Goal: Information Seeking & Learning: Understand process/instructions

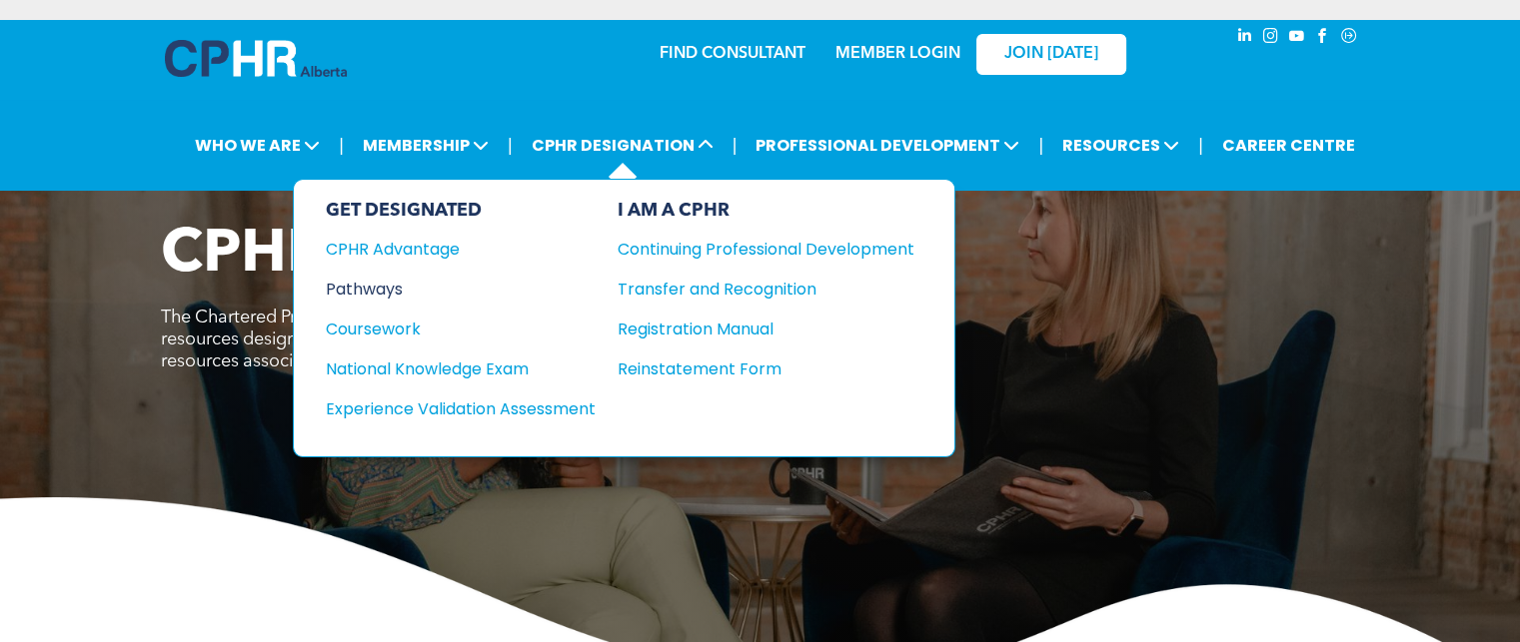
click at [381, 281] on div "Pathways" at bounding box center [447, 289] width 243 height 25
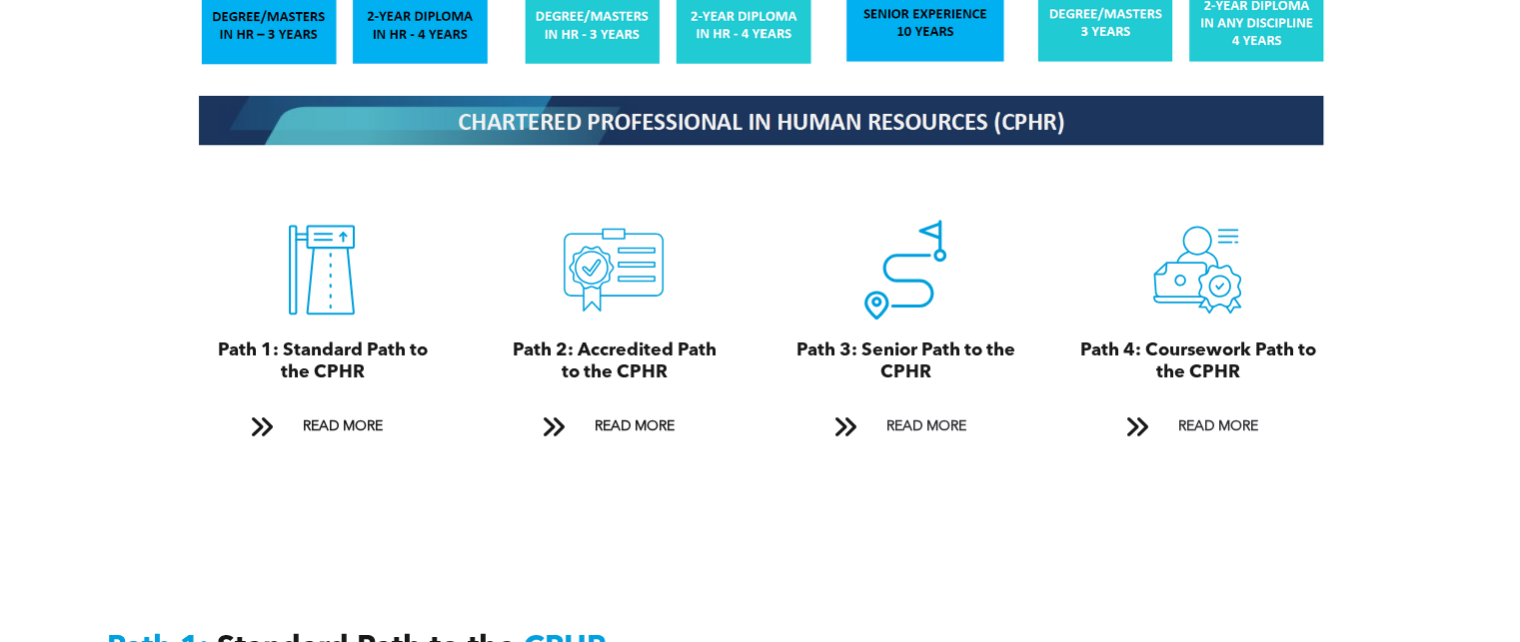
scroll to position [2198, 0]
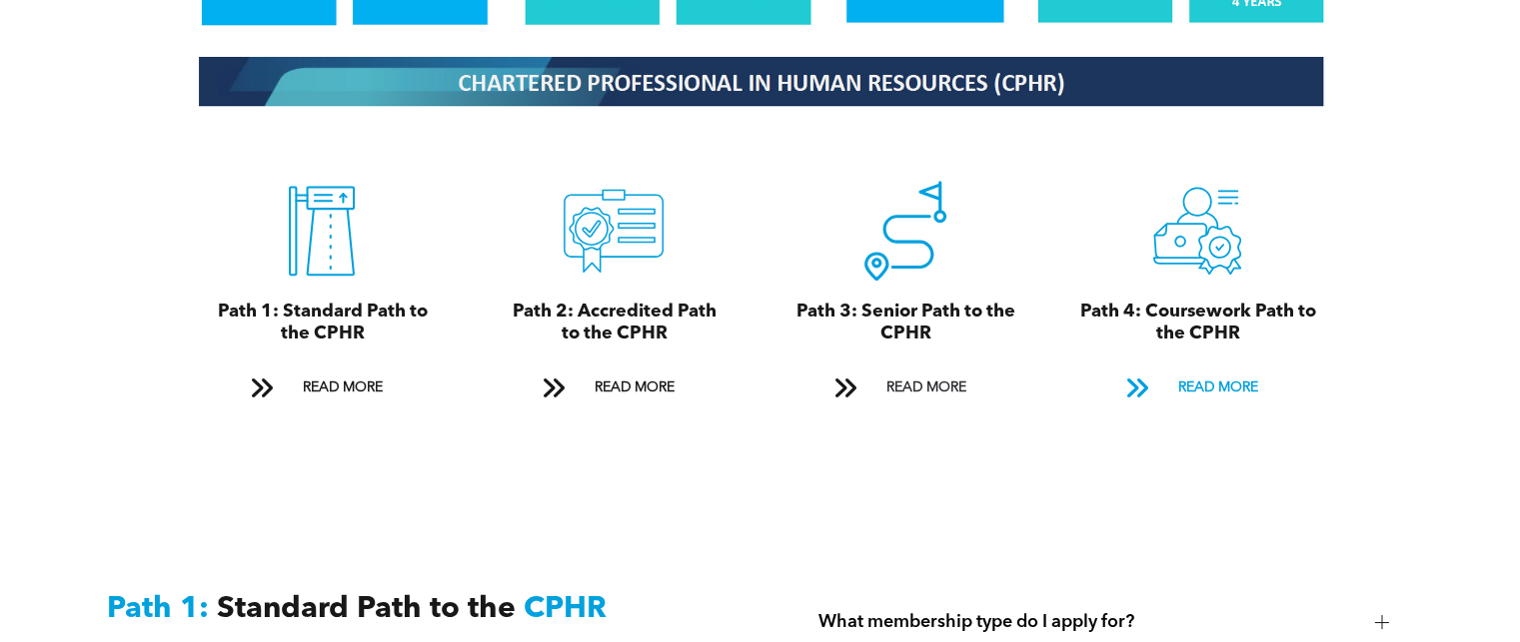
click at [1209, 370] on span "READ MORE" at bounding box center [1217, 388] width 94 height 37
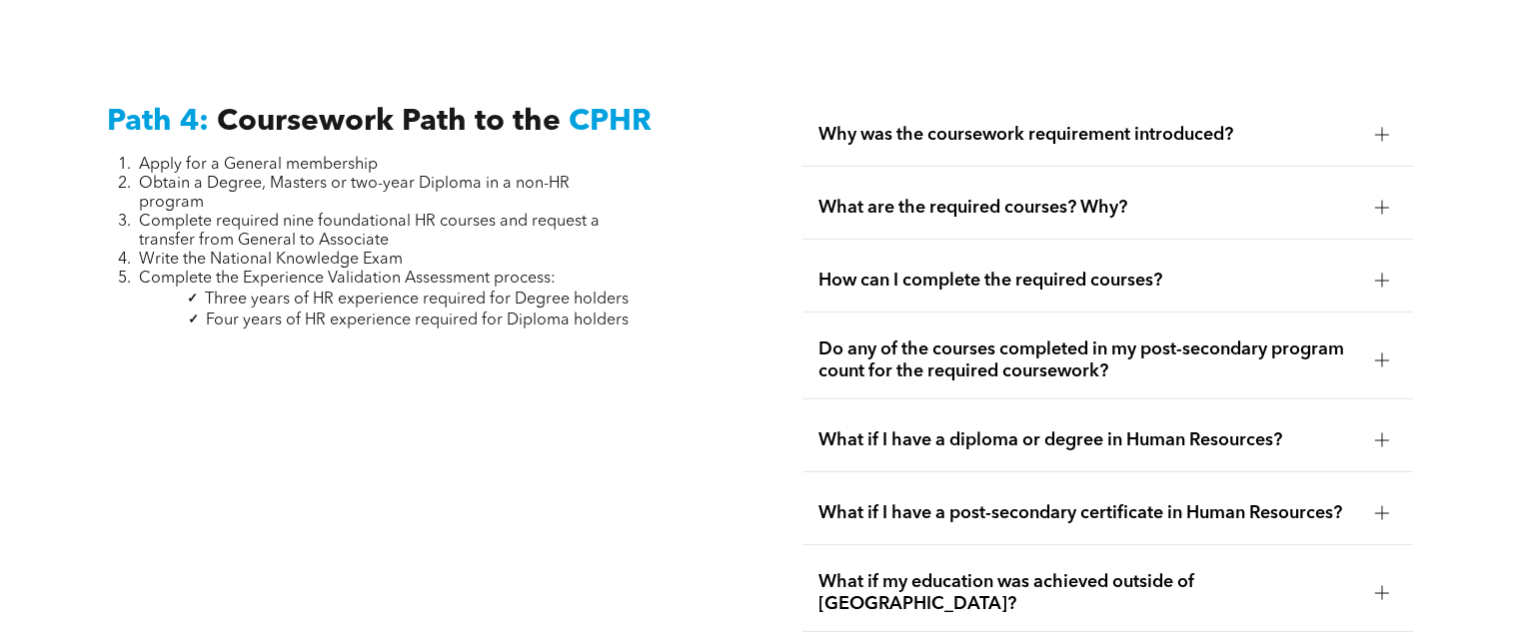
scroll to position [5891, 0]
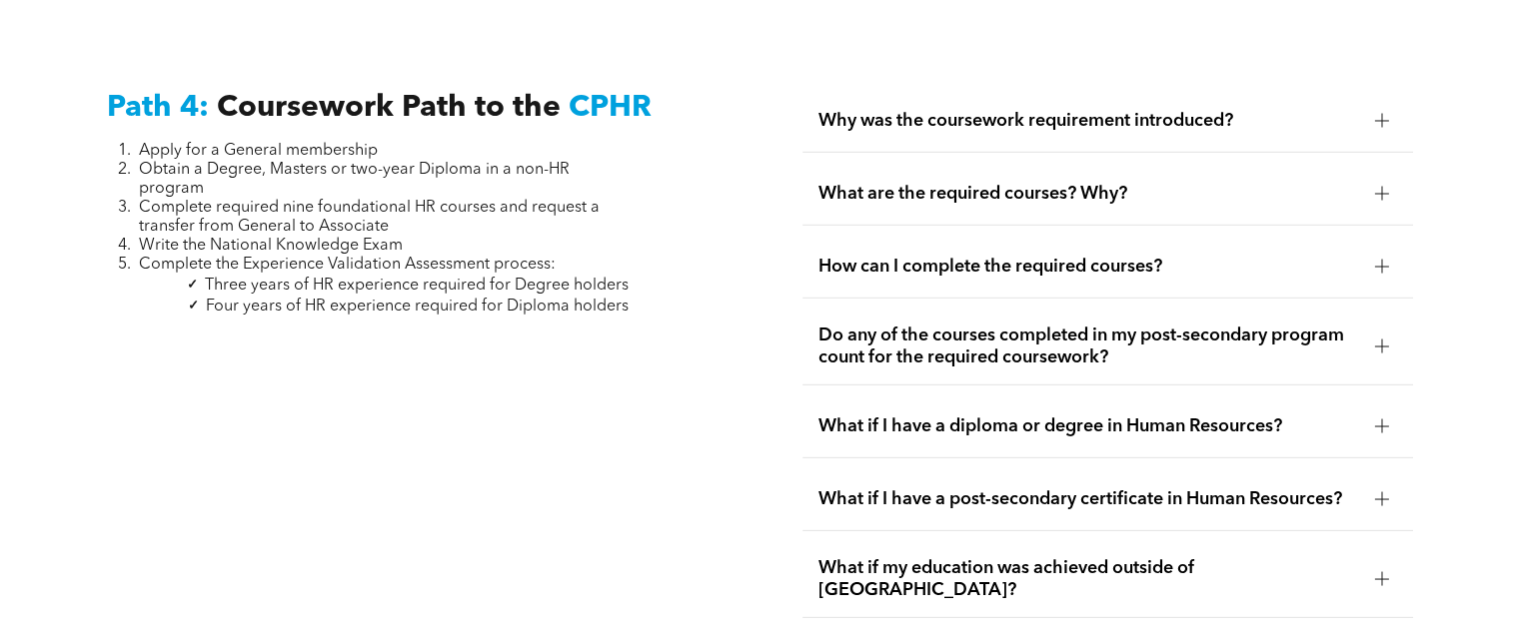
click at [1382, 420] on div at bounding box center [1382, 427] width 14 height 14
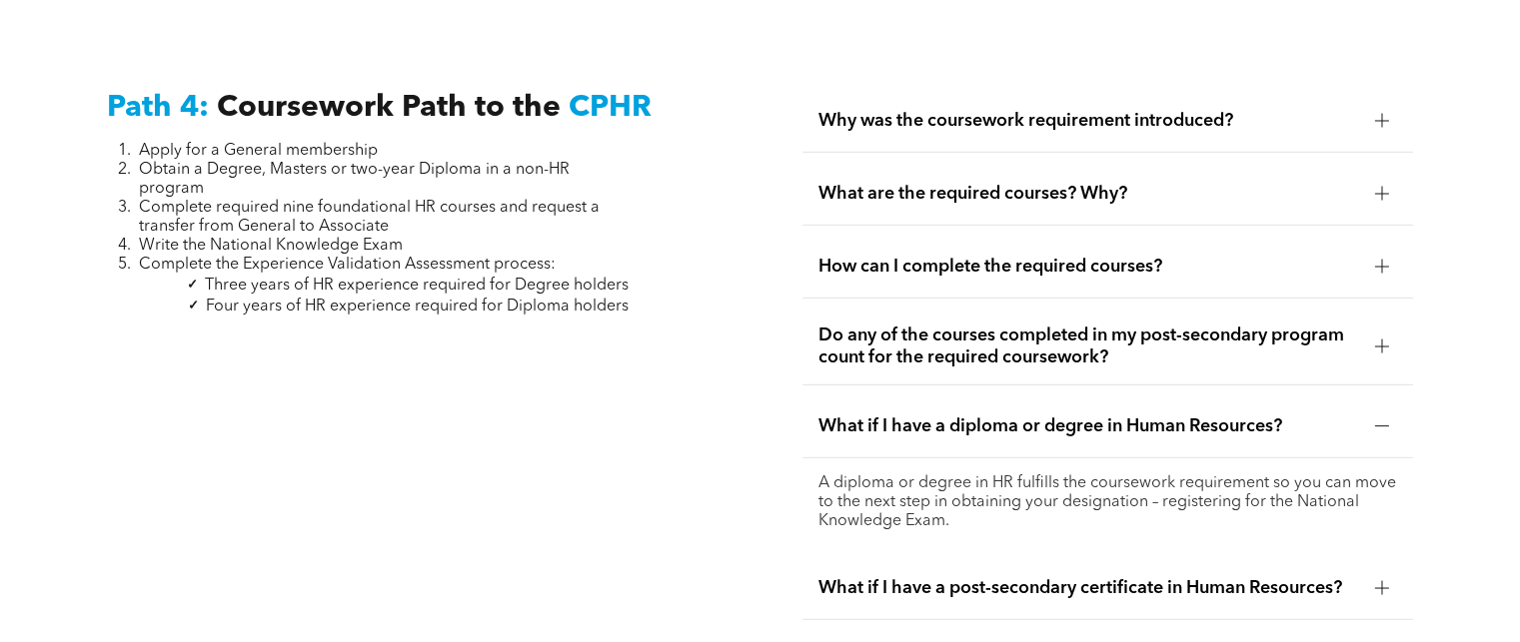
click at [1382, 420] on div at bounding box center [1382, 427] width 14 height 14
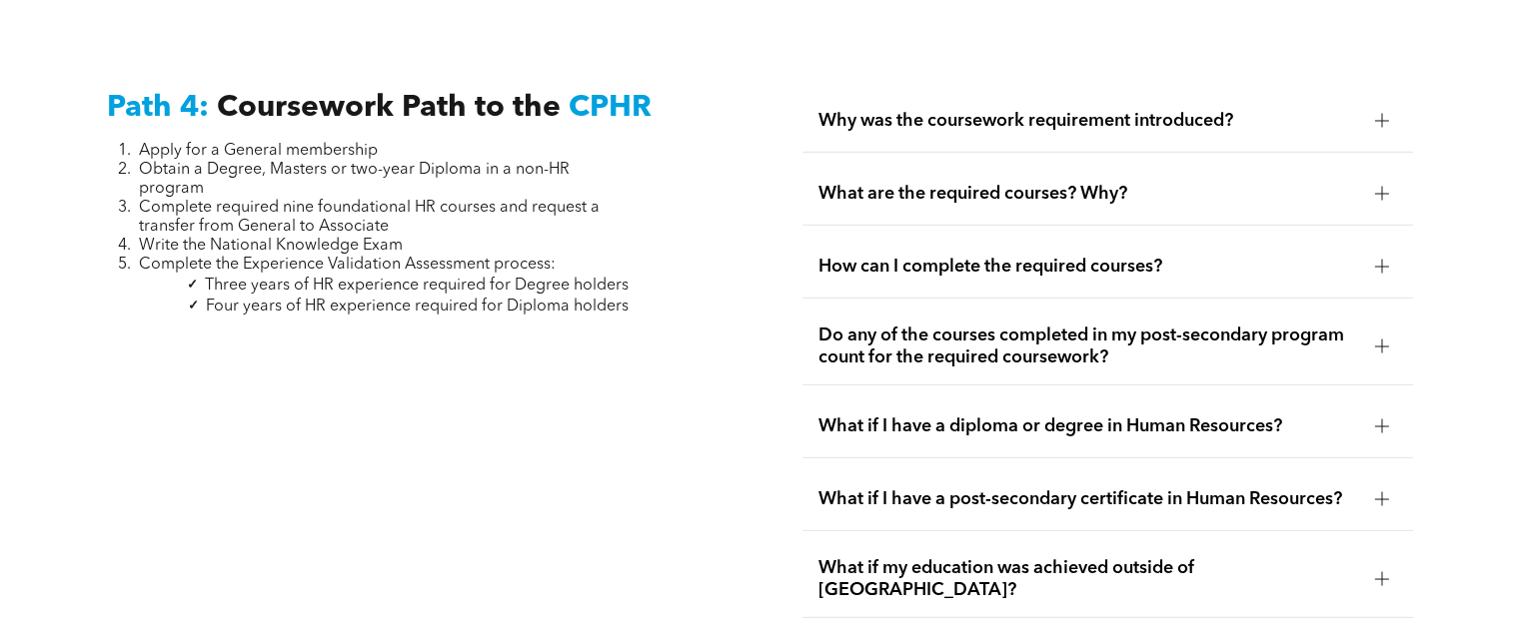
click at [1385, 493] on div at bounding box center [1382, 500] width 14 height 14
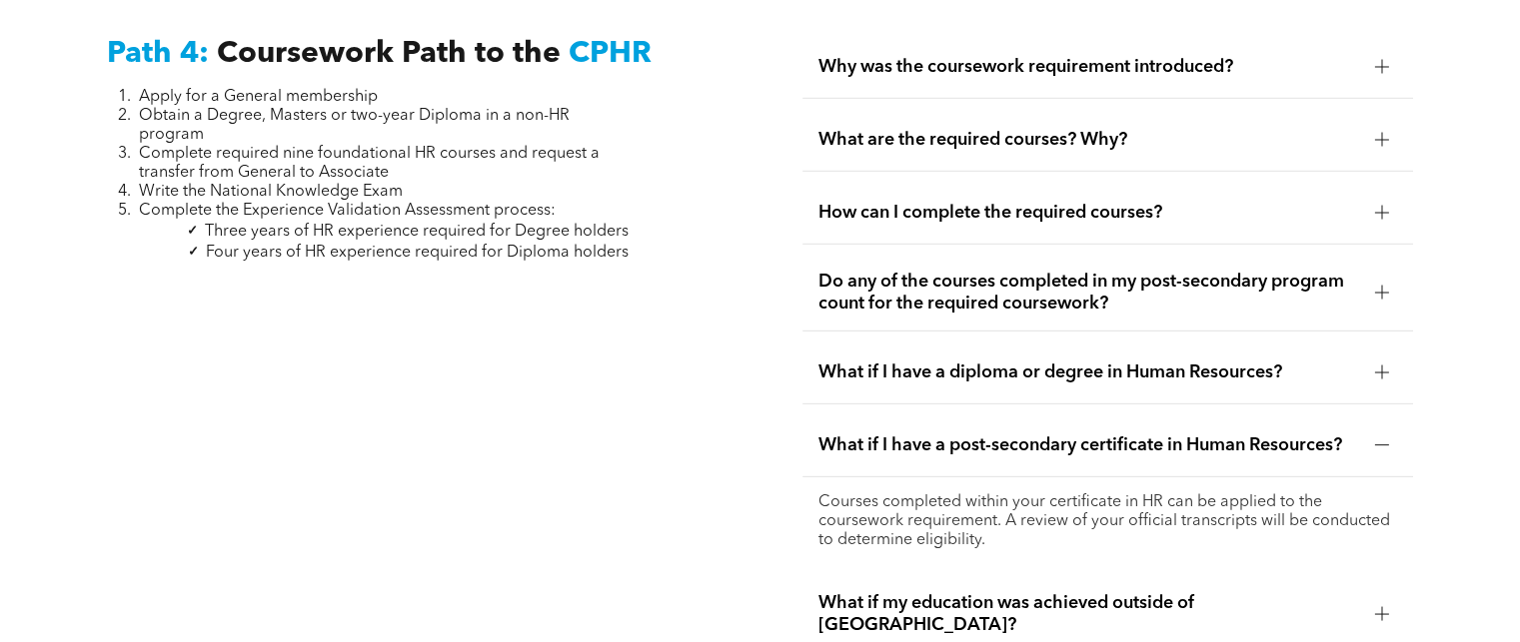
scroll to position [5991, 0]
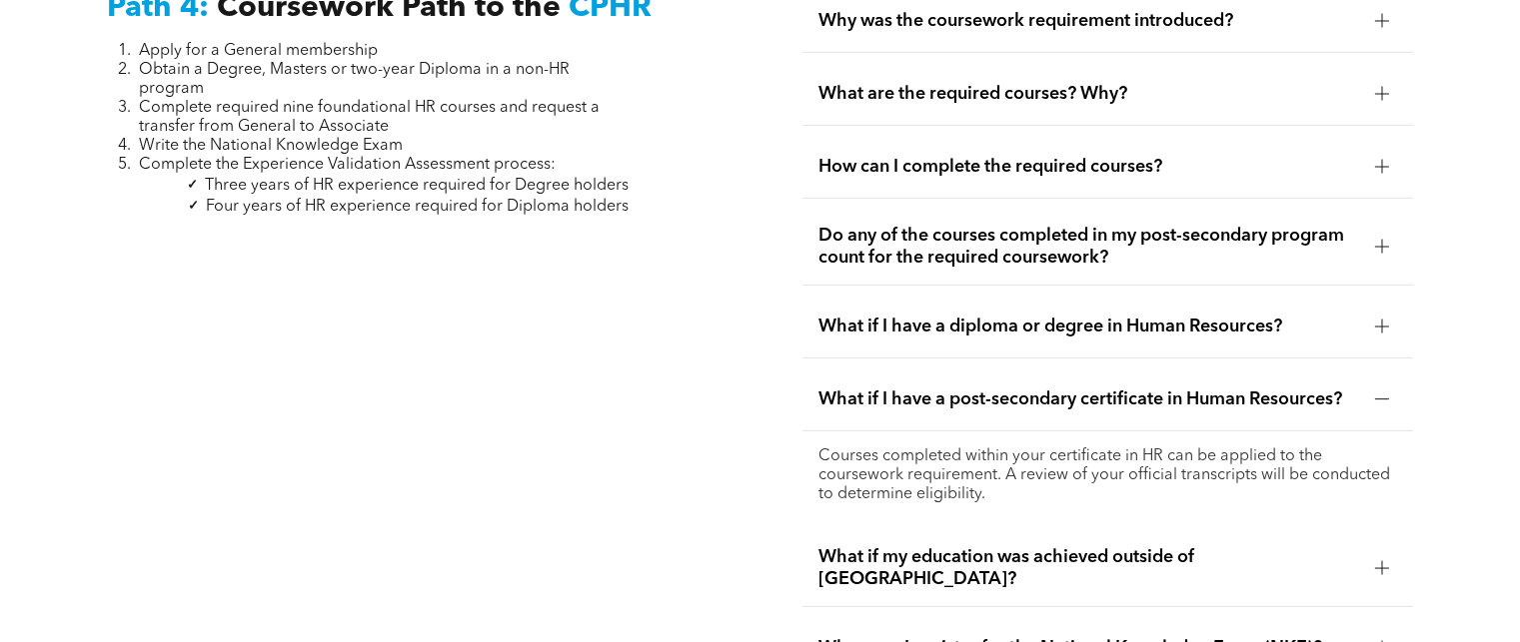
click at [1381, 393] on div at bounding box center [1381, 400] width 1 height 14
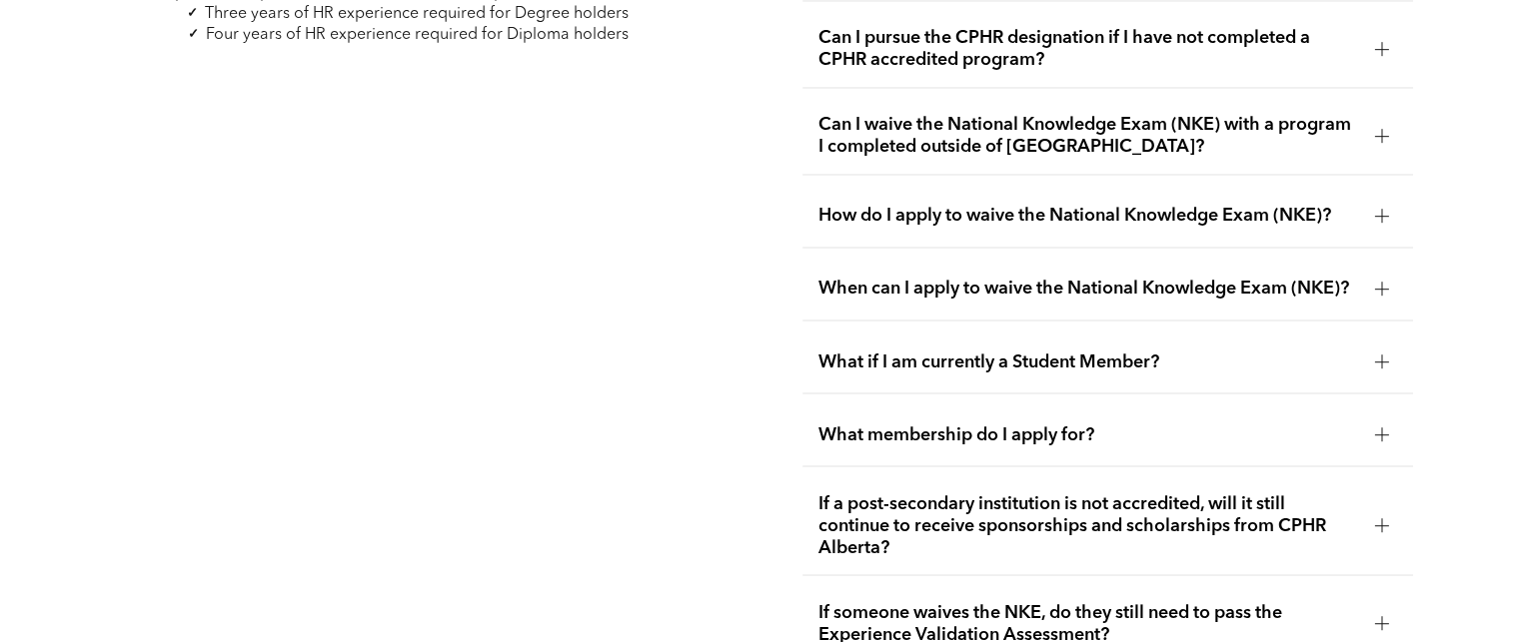
scroll to position [3447, 0]
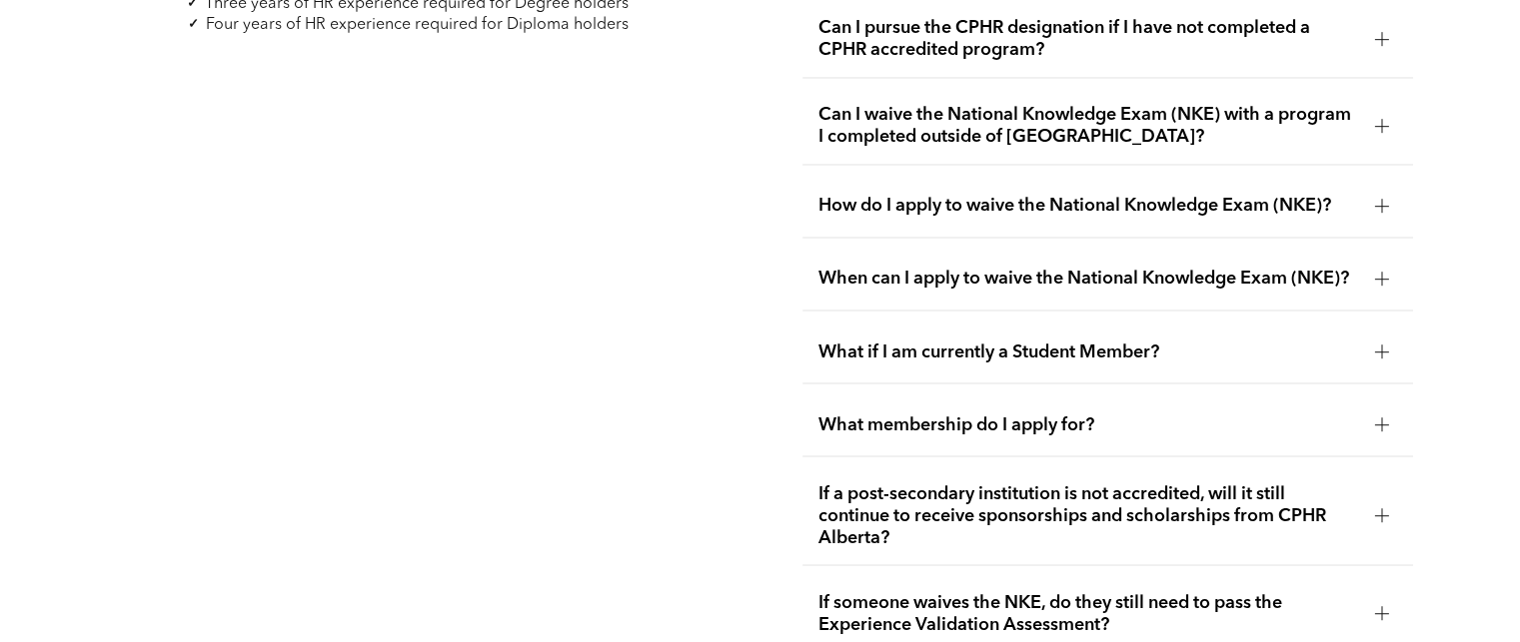
click at [1371, 347] on div at bounding box center [1382, 352] width 30 height 30
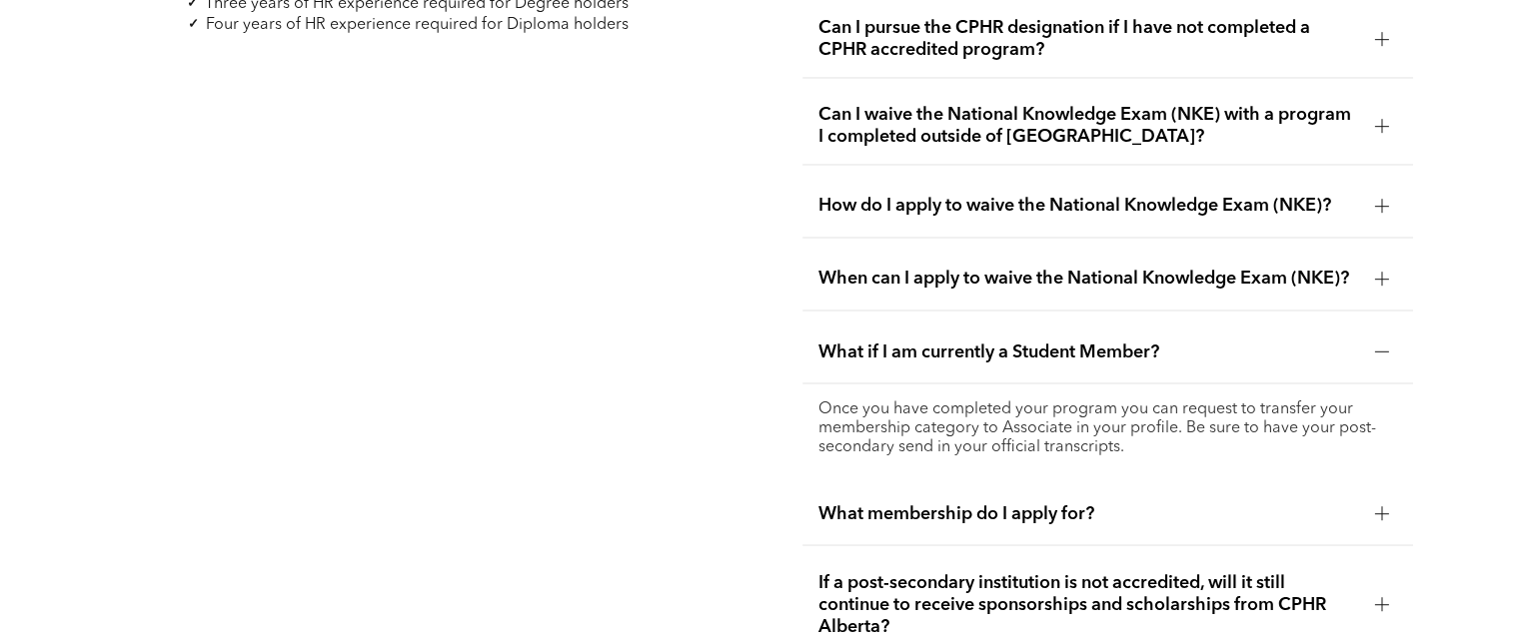
click at [1371, 347] on div at bounding box center [1382, 352] width 30 height 30
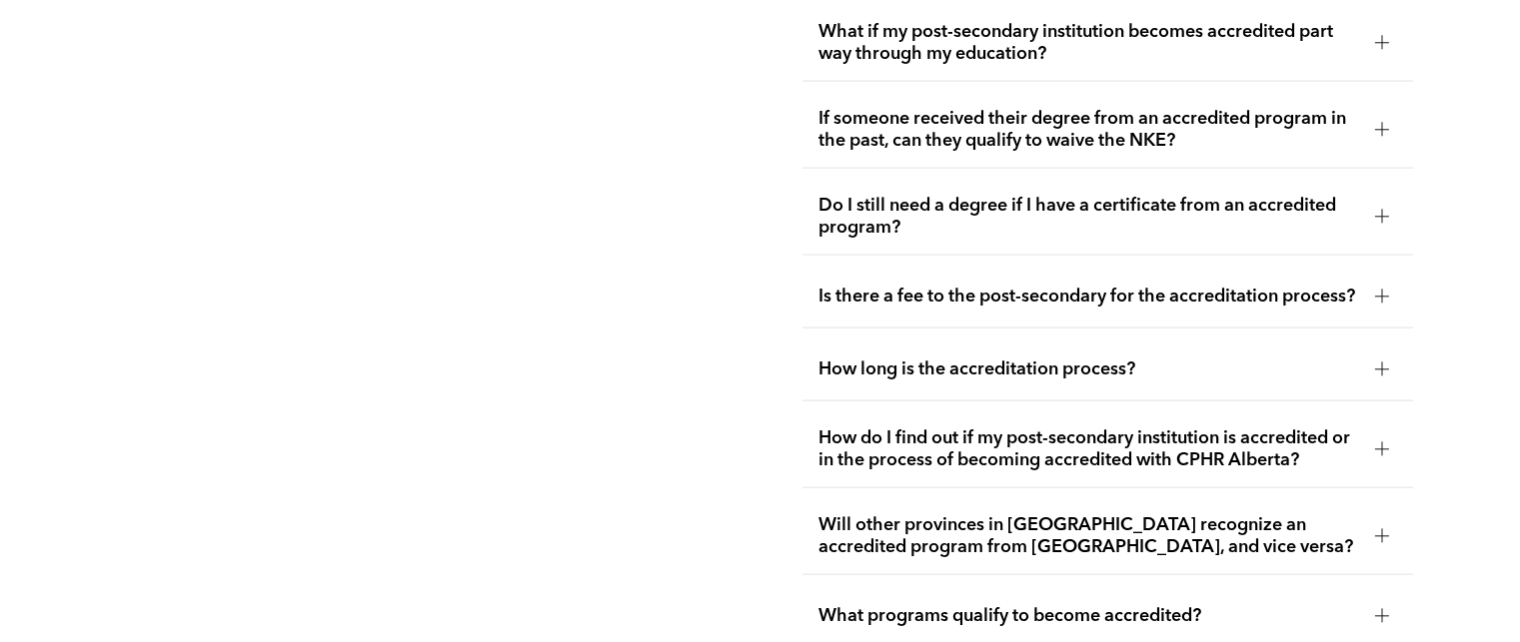
scroll to position [4328, 0]
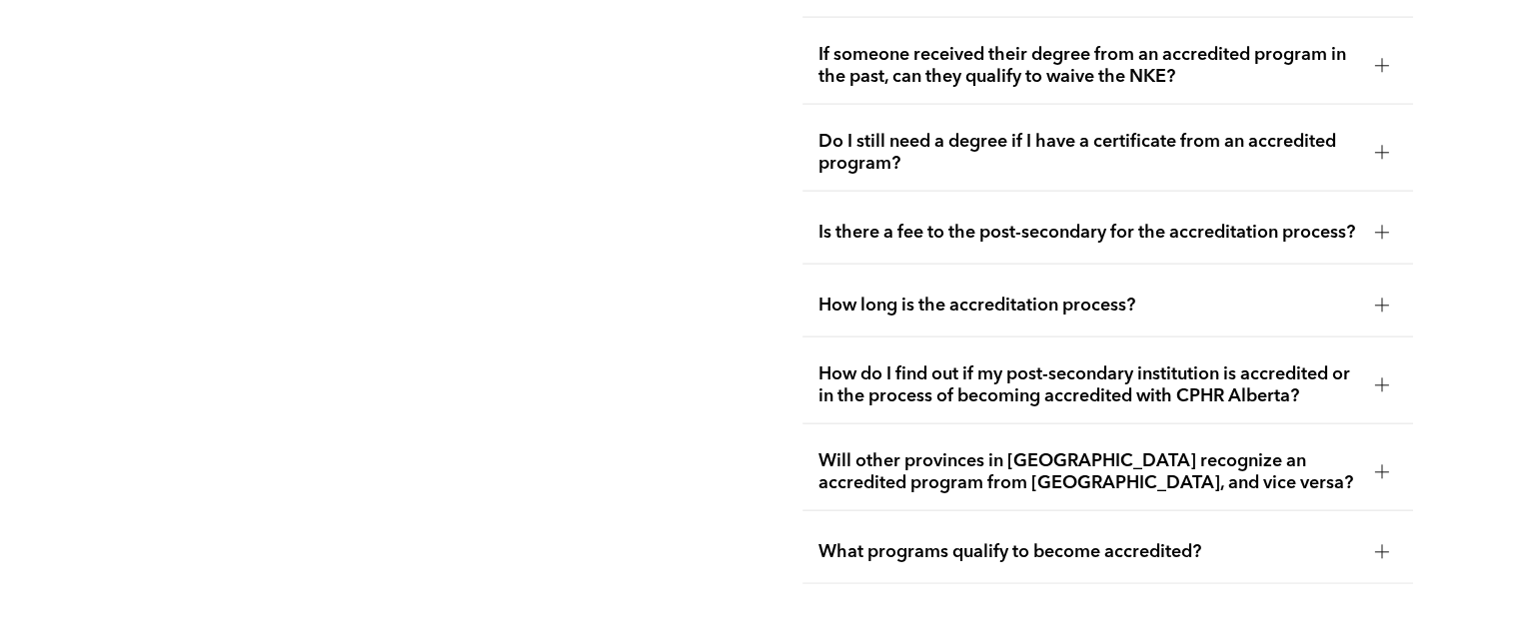
click at [1342, 287] on div "How long is the accreditation process?" at bounding box center [1106, 306] width 609 height 63
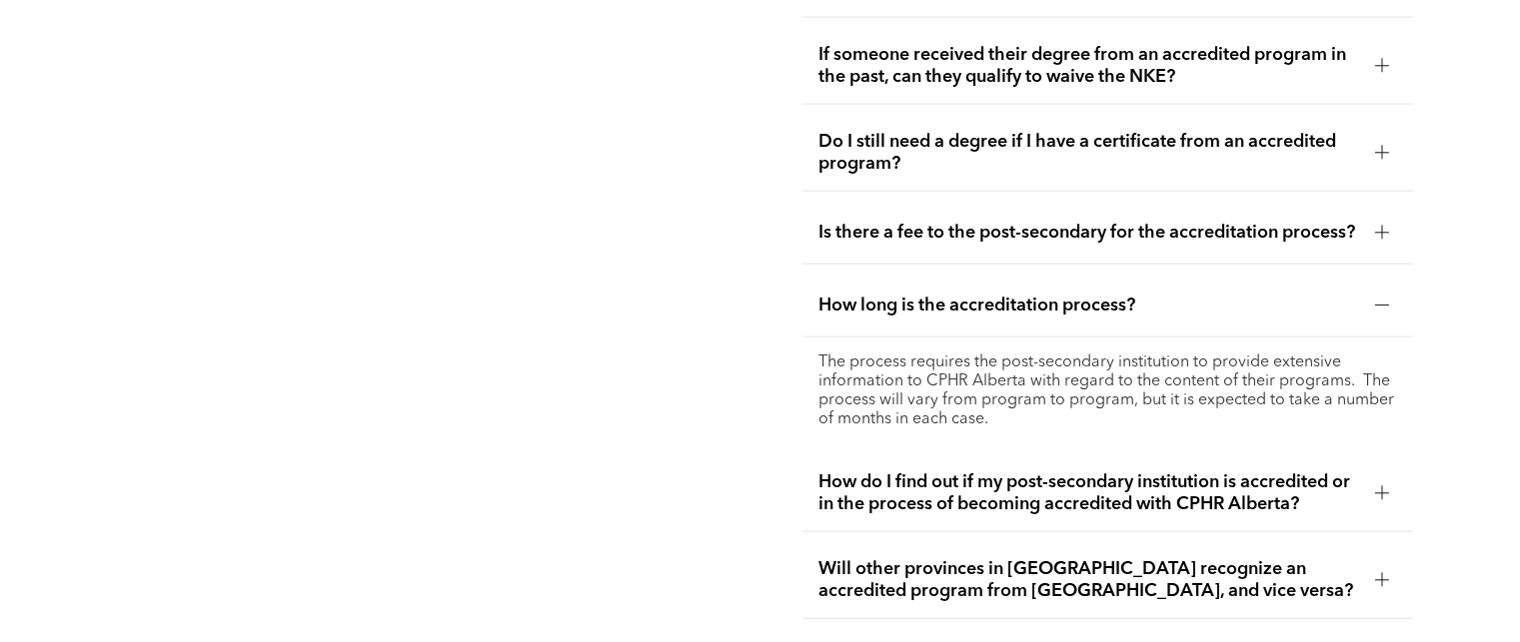
click at [1367, 307] on div at bounding box center [1382, 306] width 30 height 30
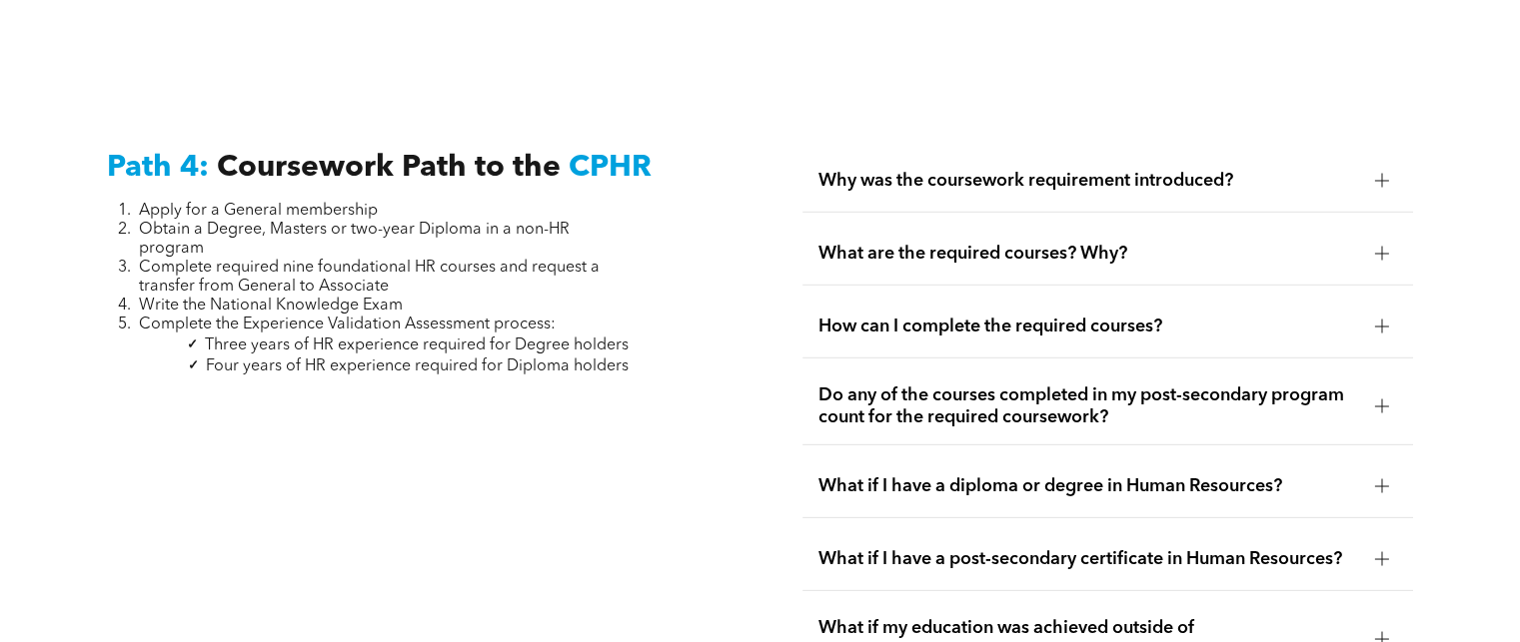
scroll to position [5868, 0]
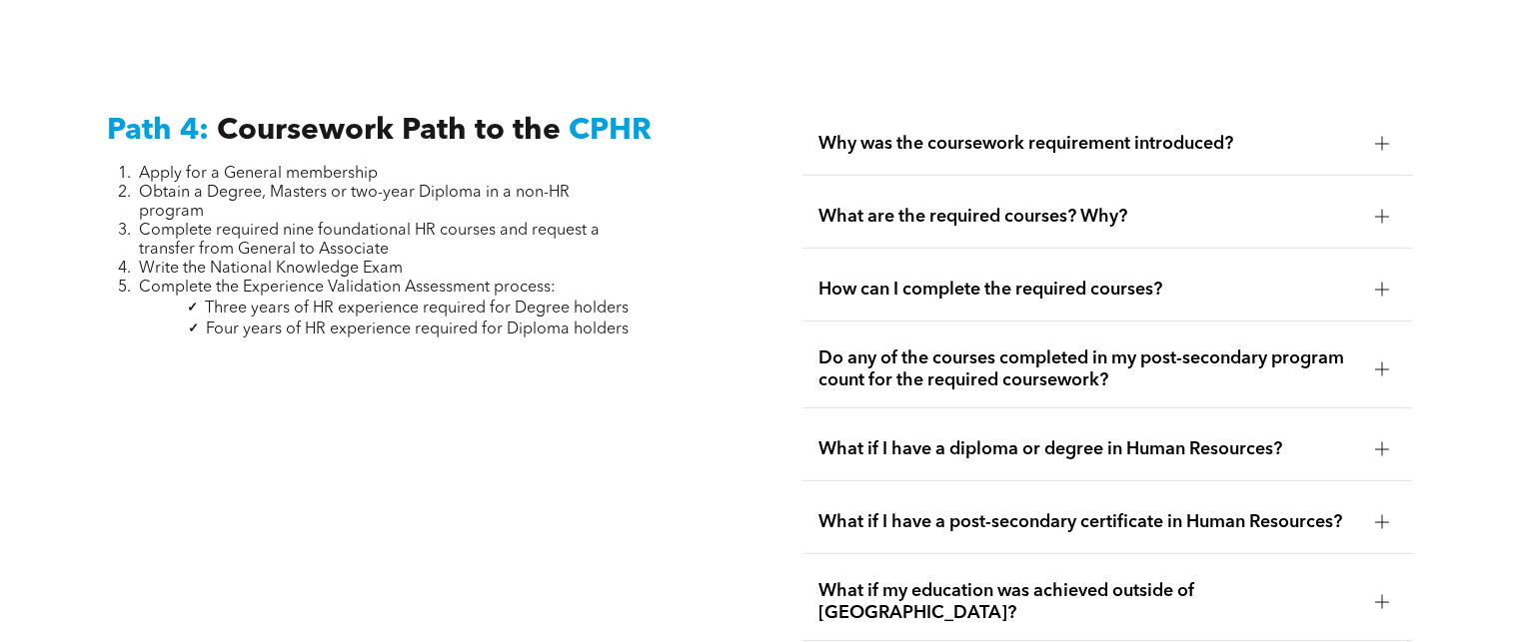
click at [1362, 206] on div "What are the required courses? Why?" at bounding box center [1106, 217] width 609 height 63
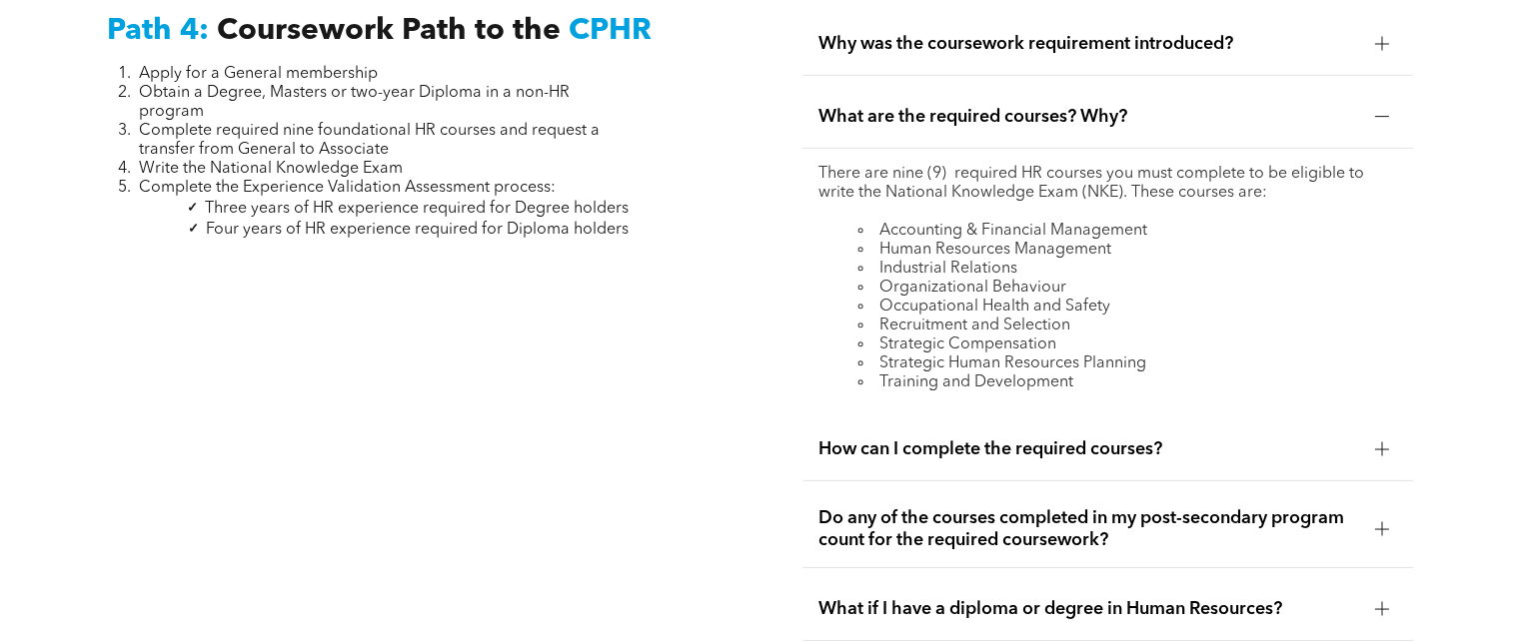
scroll to position [6068, 0]
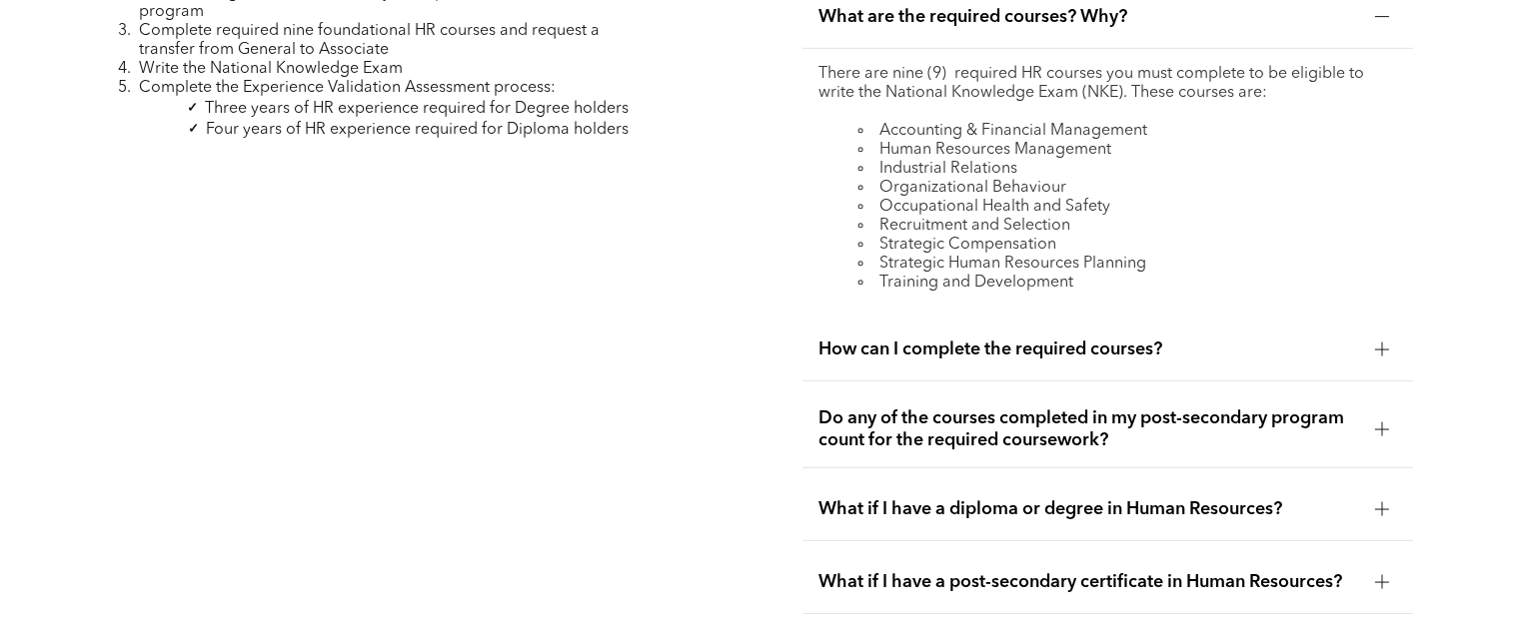
click at [1375, 335] on div at bounding box center [1382, 350] width 30 height 30
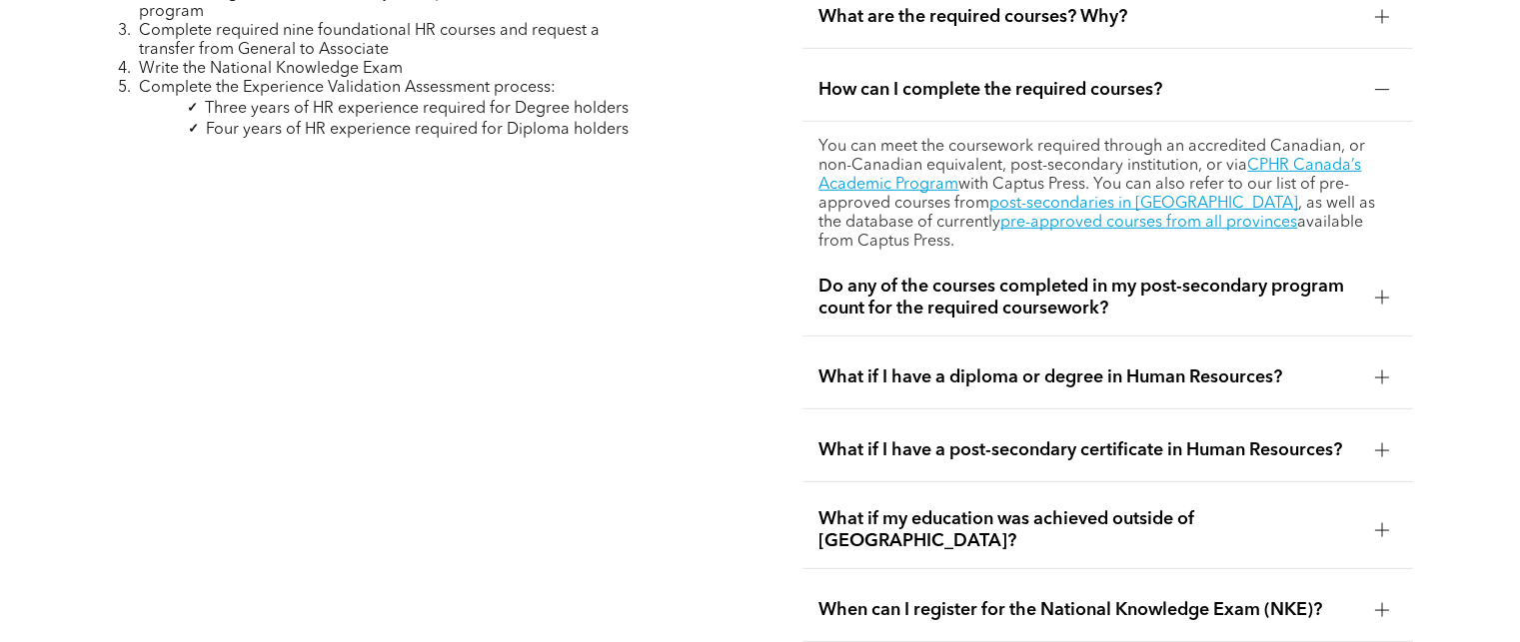
click at [987, 292] on span "Do any of the courses completed in my post-secondary program count for the requ…" at bounding box center [1088, 298] width 540 height 44
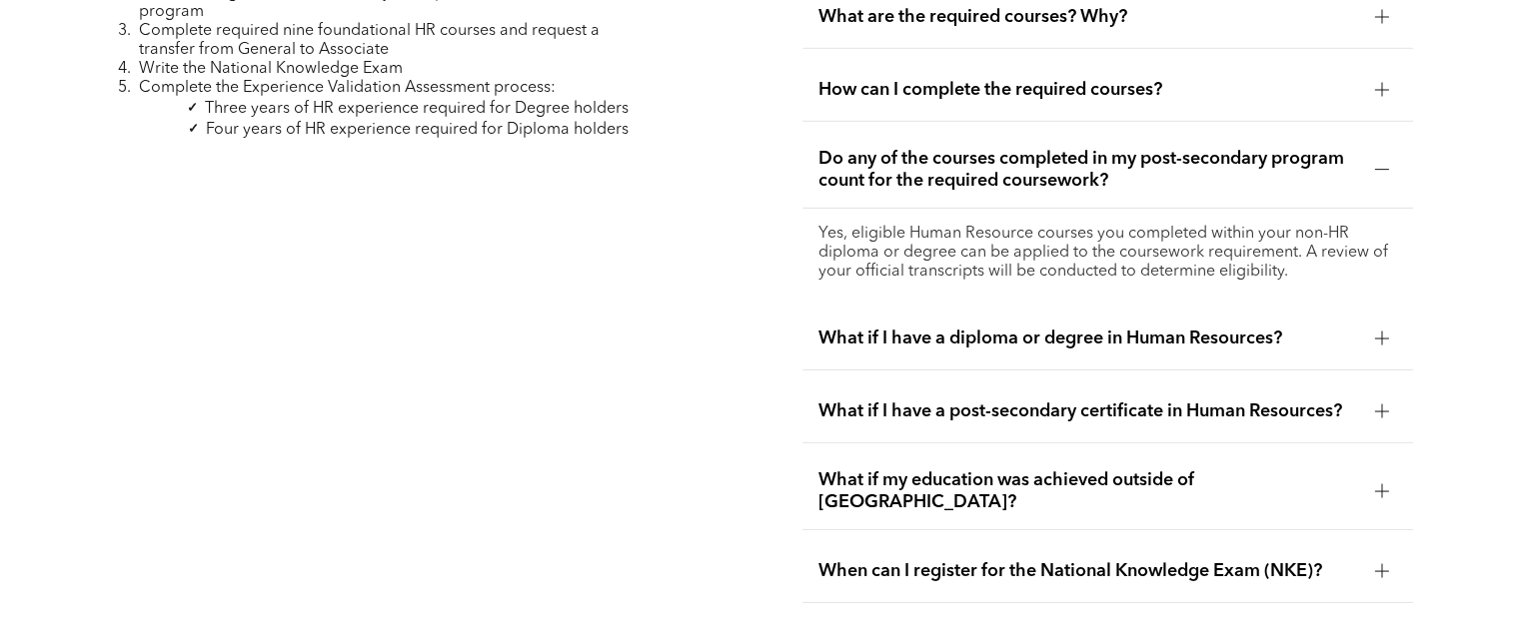
click at [956, 403] on span "What if I have a post-secondary certificate in Human Resources?" at bounding box center [1088, 412] width 540 height 22
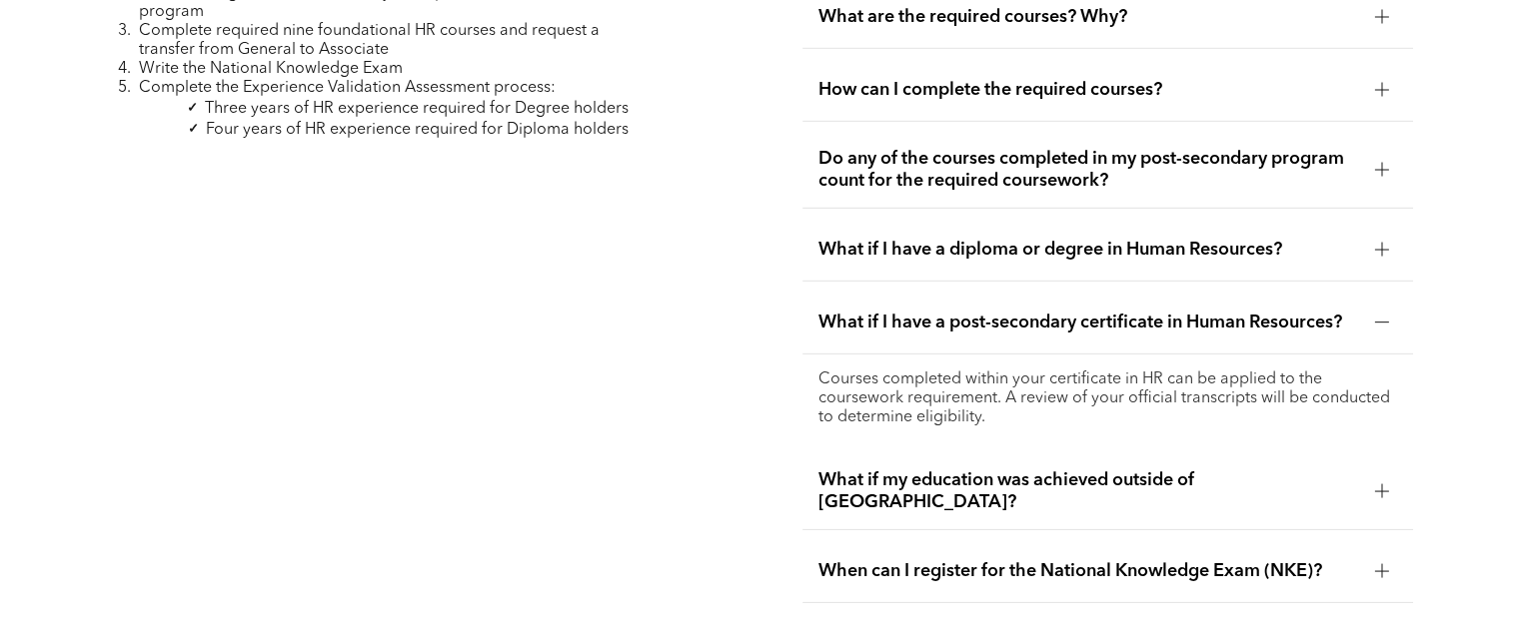
click at [965, 563] on div "When can I register for the National Knowledge Exam (NKE)?" at bounding box center [1106, 572] width 609 height 63
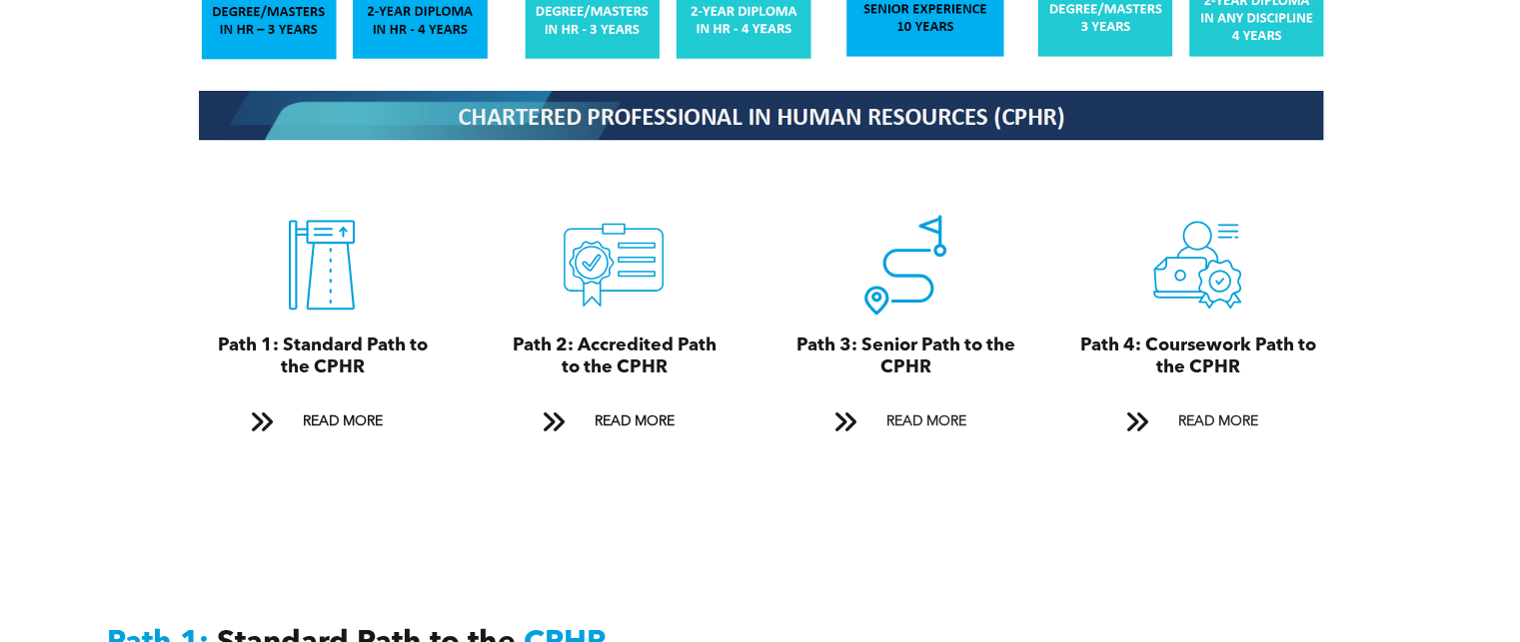
scroll to position [0, 0]
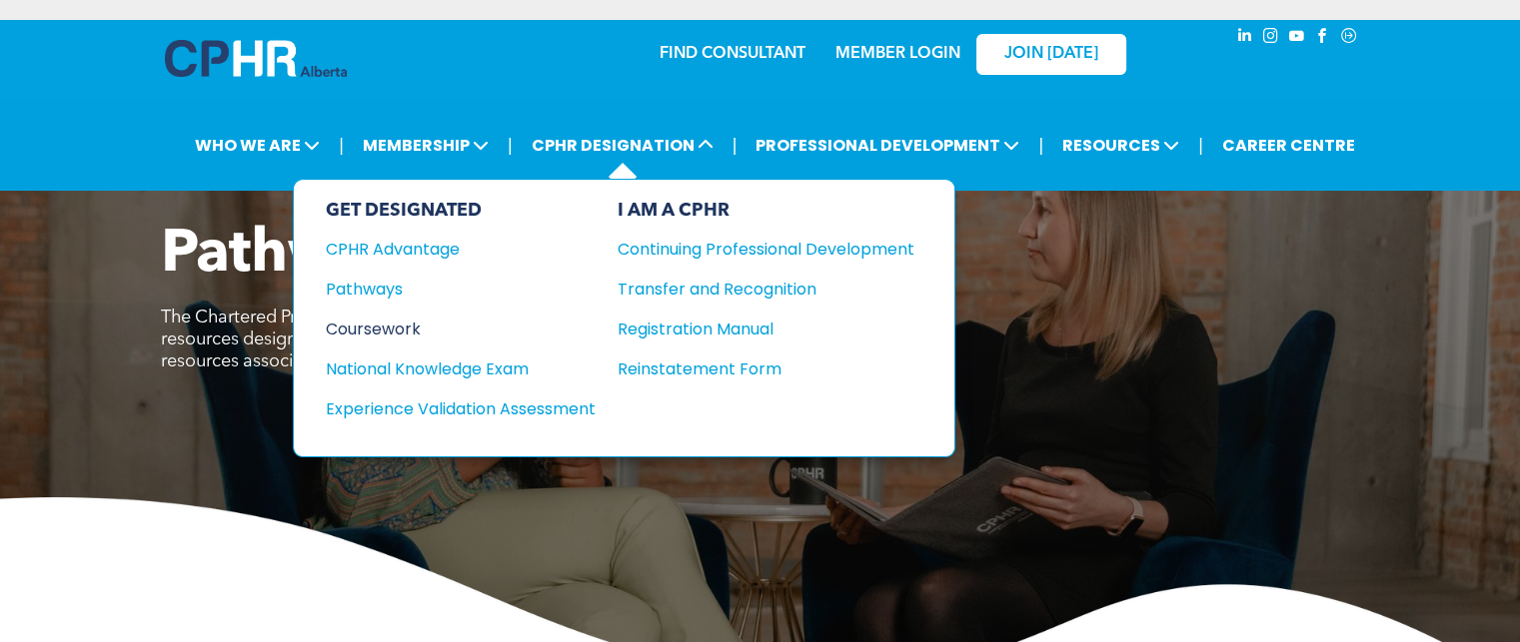
click at [360, 322] on div "Coursework" at bounding box center [447, 329] width 243 height 25
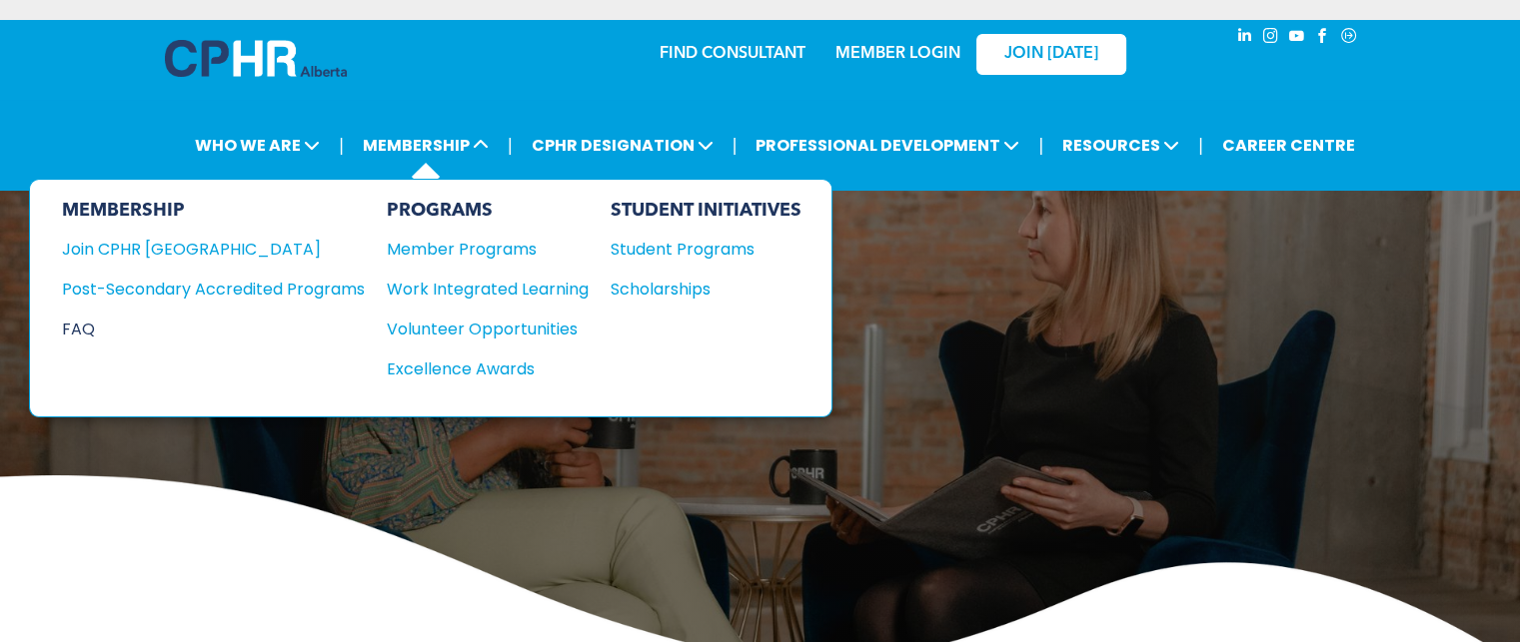
click at [76, 320] on div "FAQ" at bounding box center [198, 329] width 273 height 25
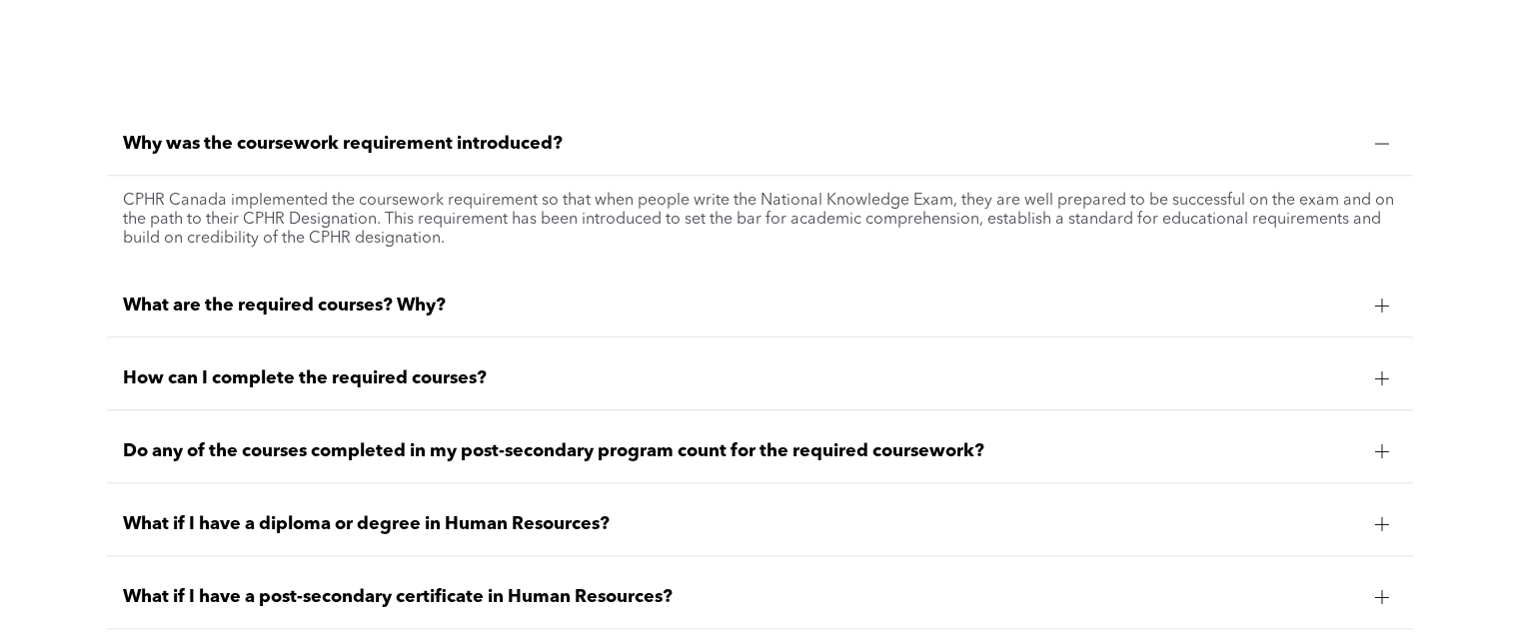
scroll to position [1699, 0]
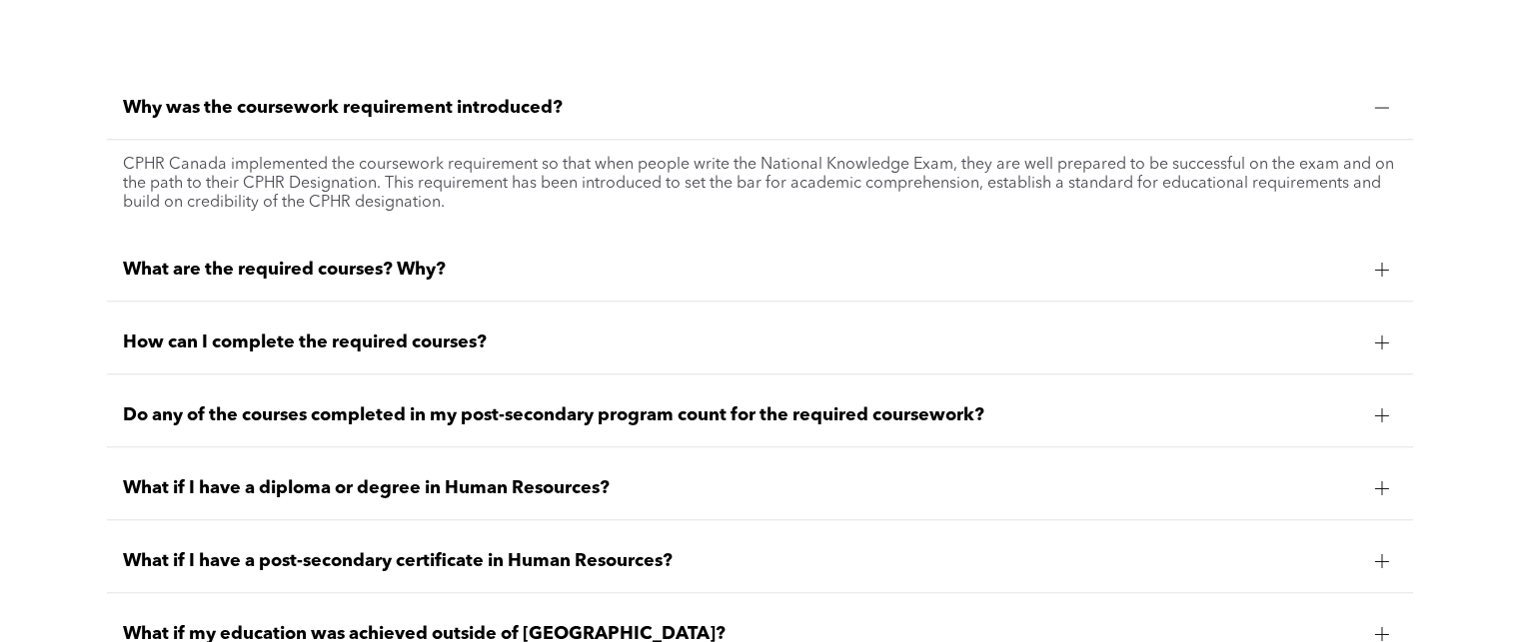
click at [1367, 274] on div at bounding box center [1382, 270] width 30 height 30
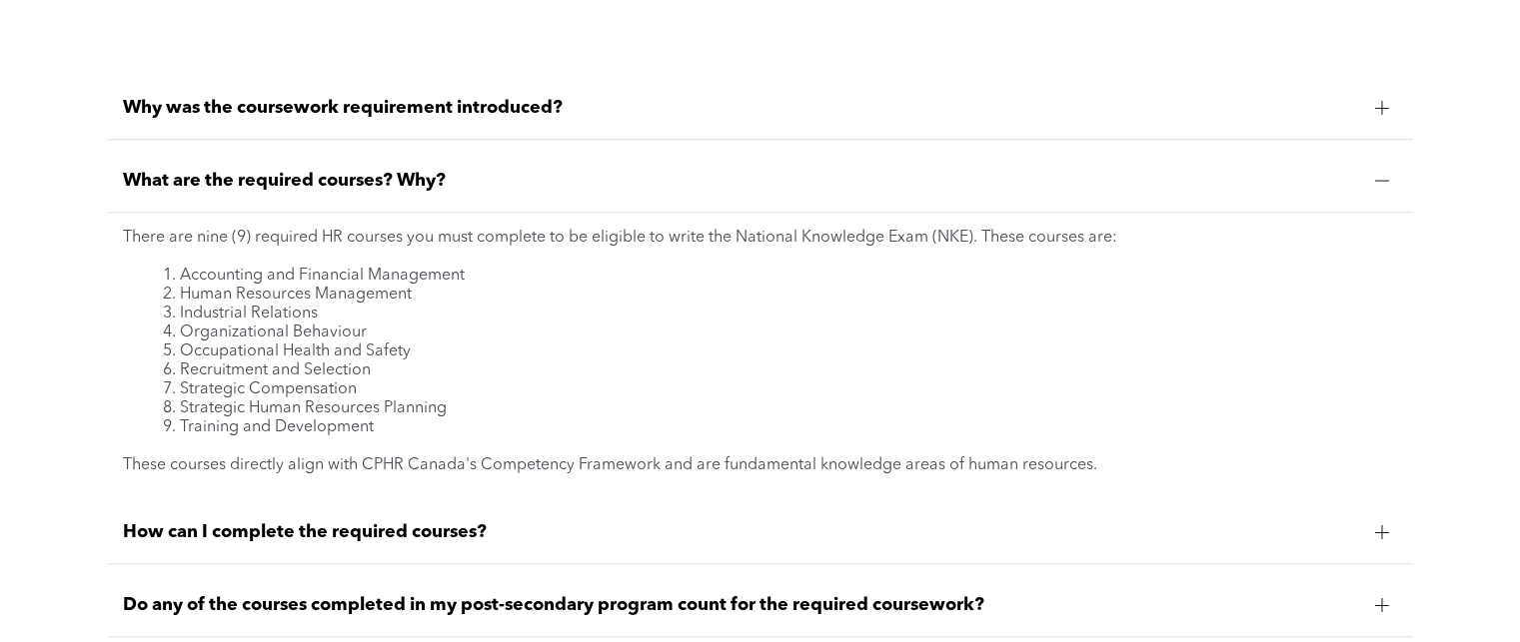
click at [1368, 171] on div at bounding box center [1382, 181] width 30 height 30
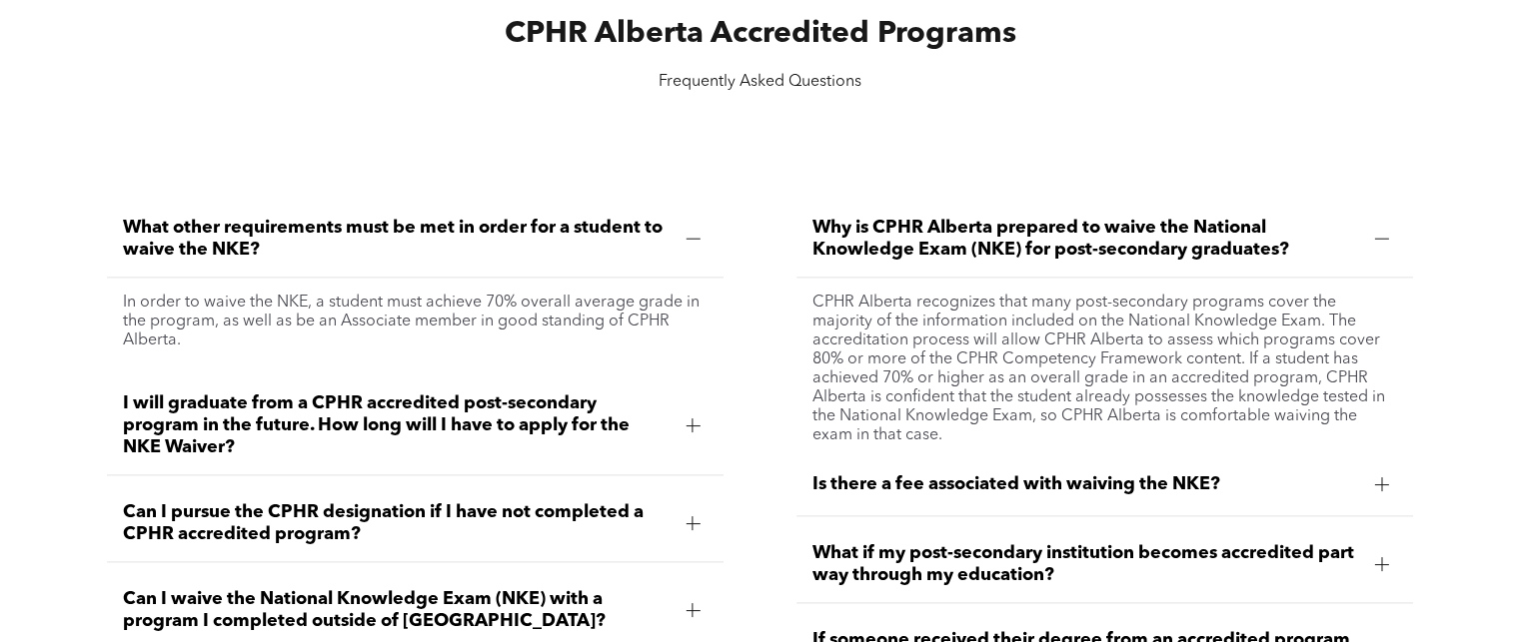
scroll to position [2598, 0]
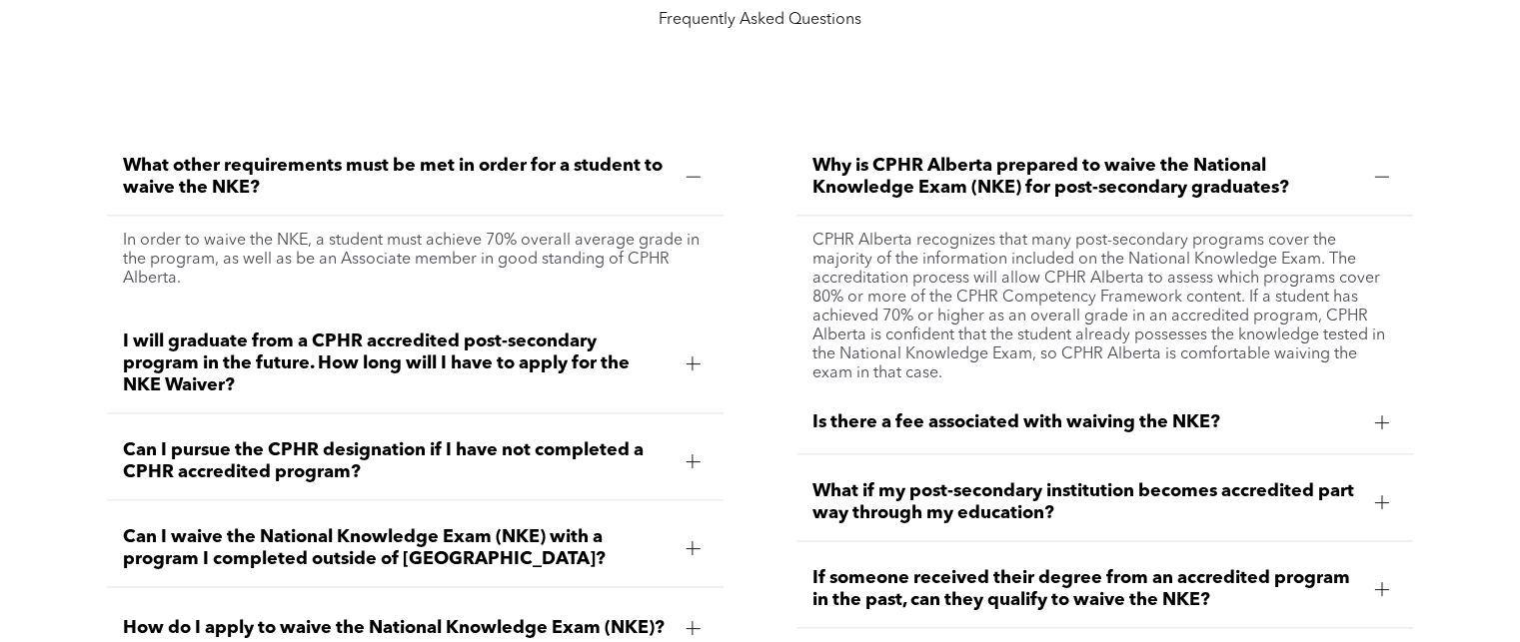
click at [1065, 466] on div "What if my post-secondary institution becomes accredited part way through my ed…" at bounding box center [1104, 503] width 616 height 77
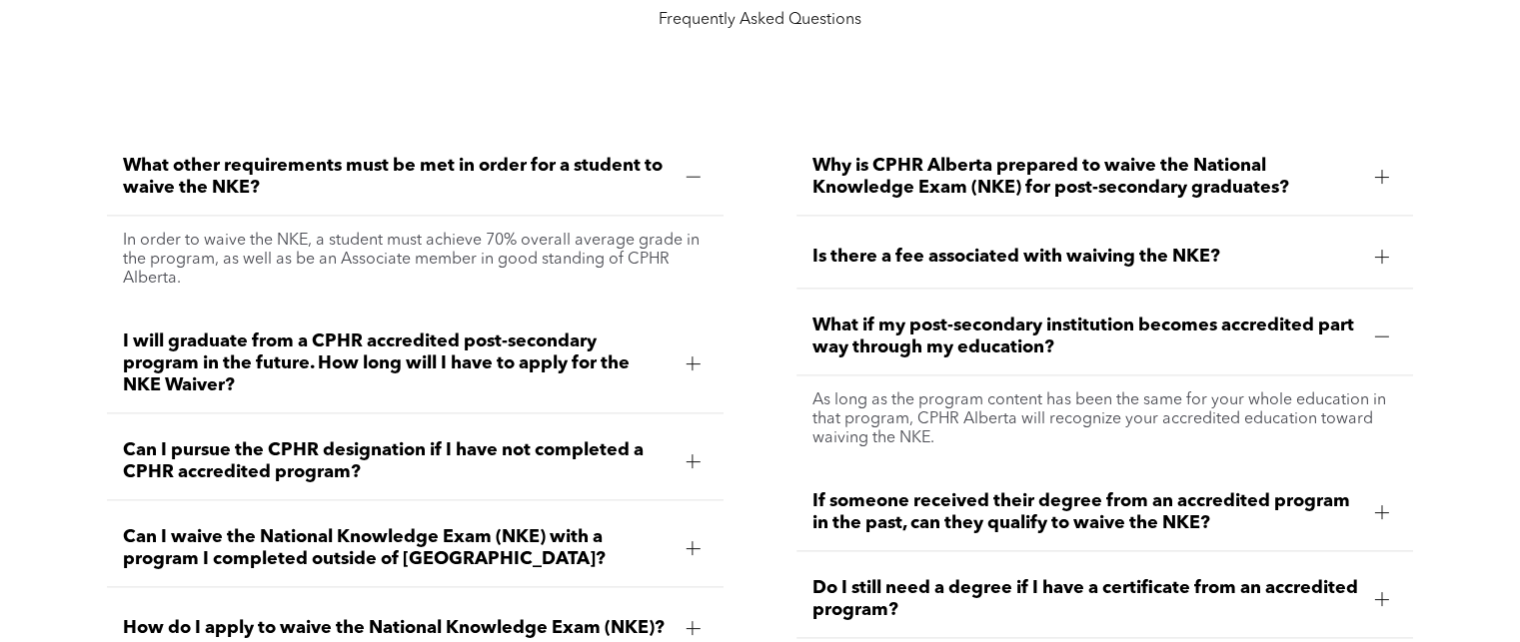
click at [552, 455] on span "Can I pursue the CPHR designation if I have not completed a CPHR accredited pro…" at bounding box center [396, 462] width 547 height 44
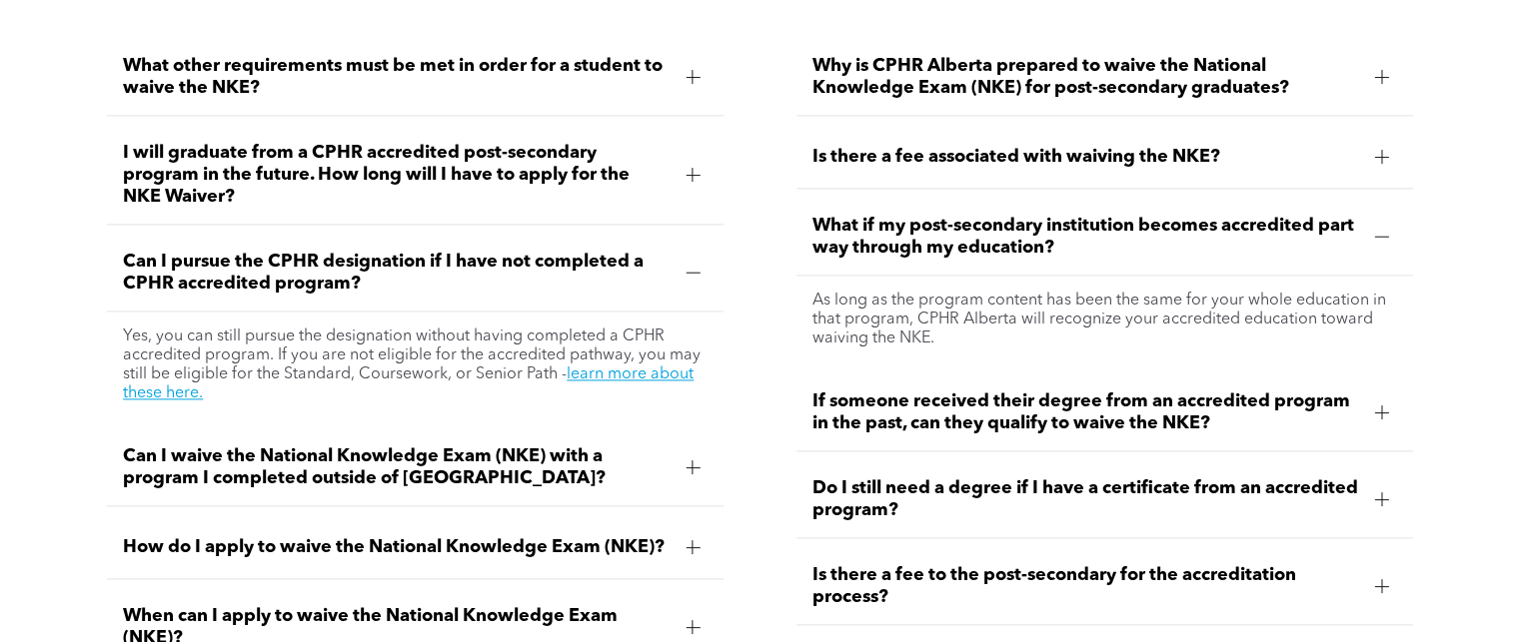
scroll to position [2798, 0]
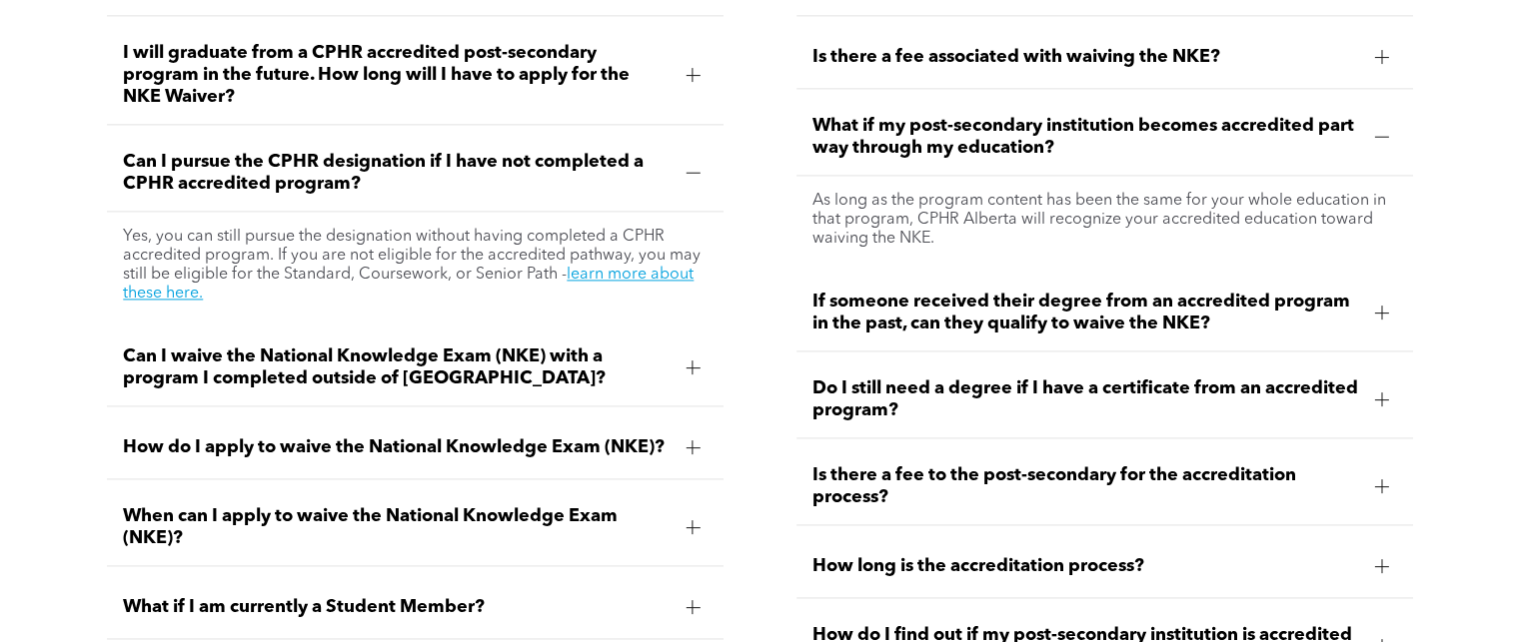
click at [532, 440] on span "How do I apply to waive the National Knowledge Exam (NKE)?" at bounding box center [396, 448] width 547 height 22
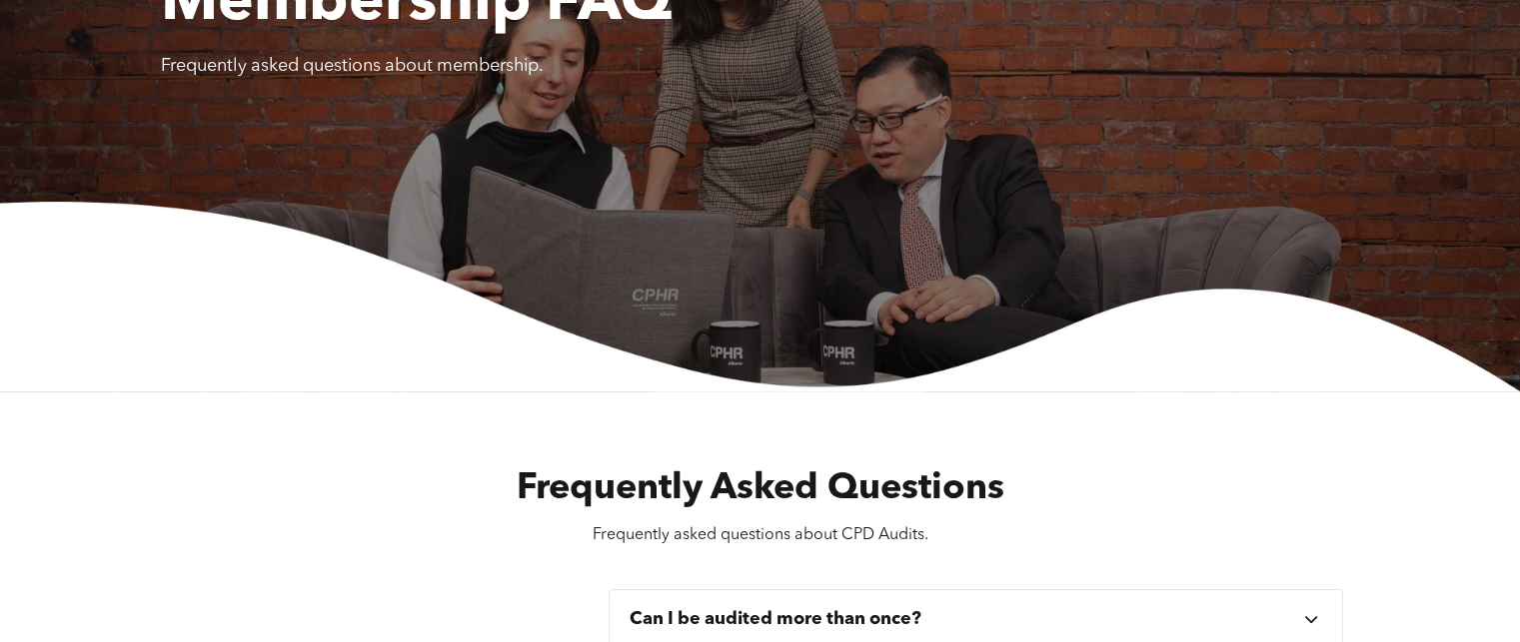
scroll to position [0, 0]
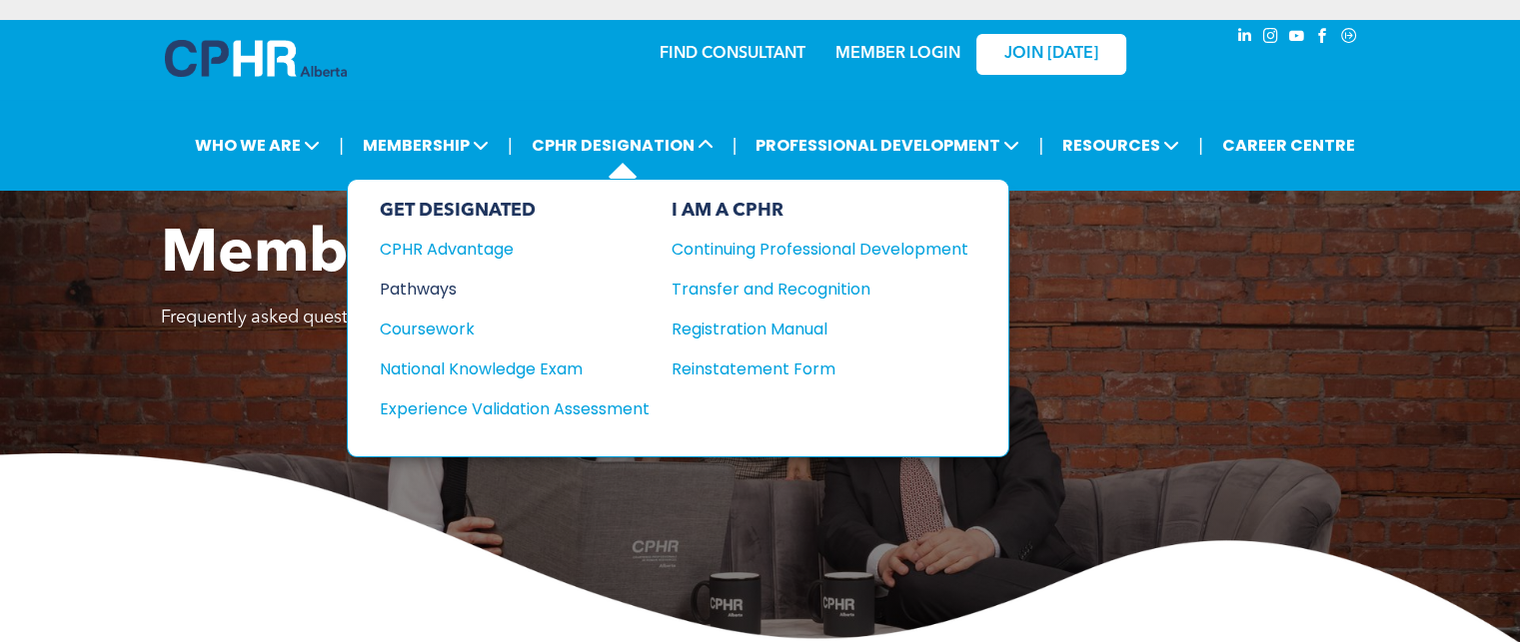
click at [424, 280] on div "Pathways" at bounding box center [501, 289] width 243 height 25
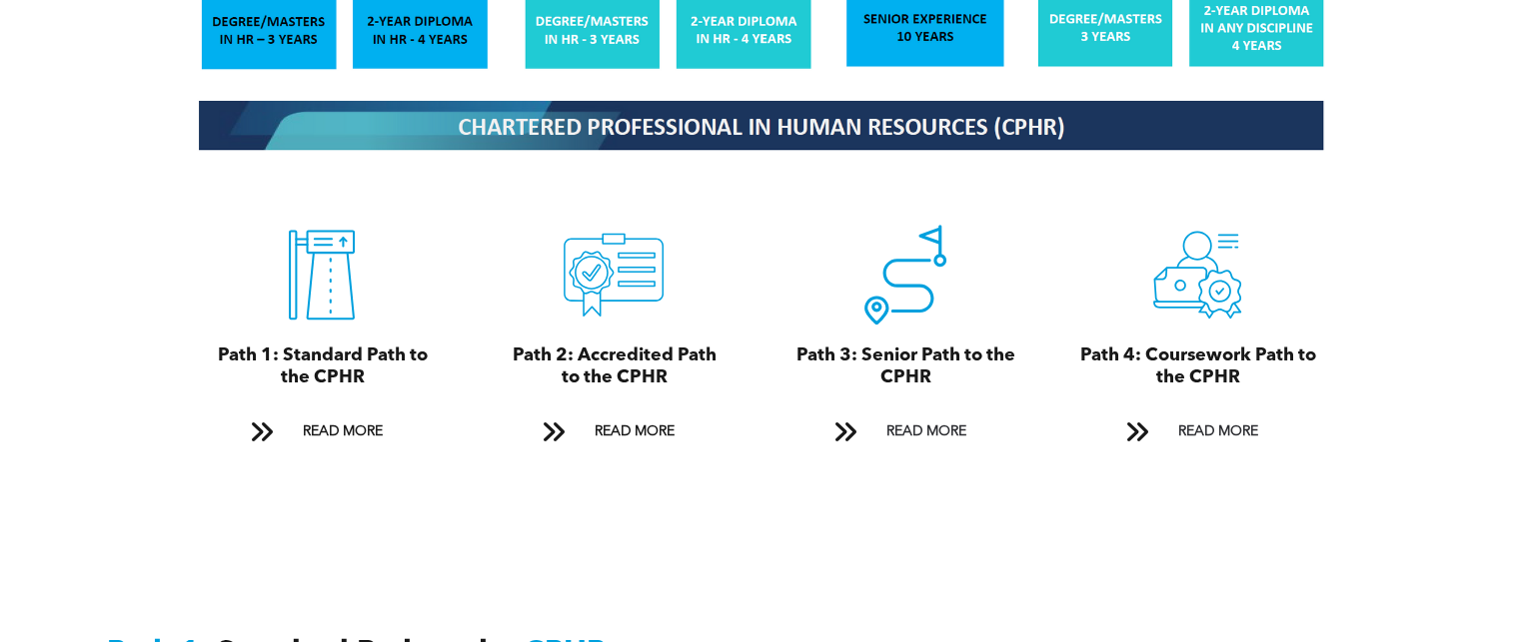
scroll to position [2298, 0]
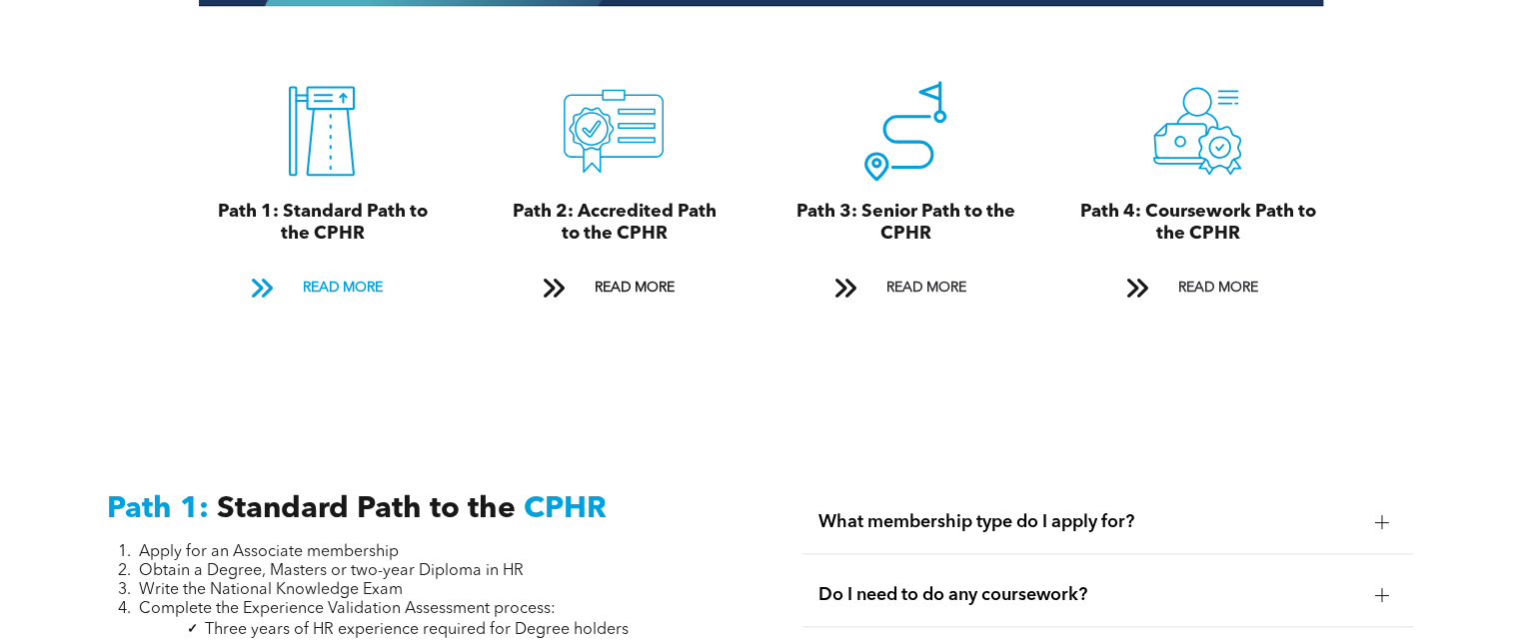
click at [348, 270] on span "READ MORE" at bounding box center [342, 288] width 94 height 37
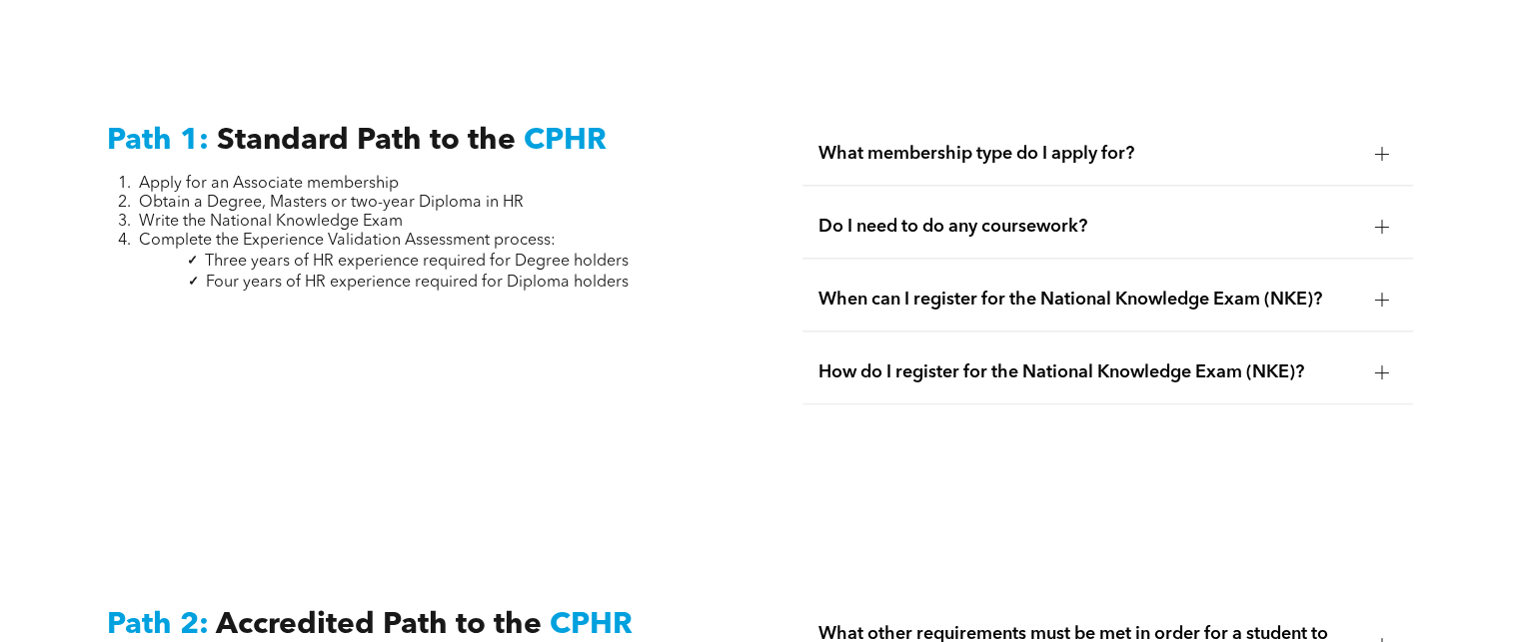
scroll to position [2692, 0]
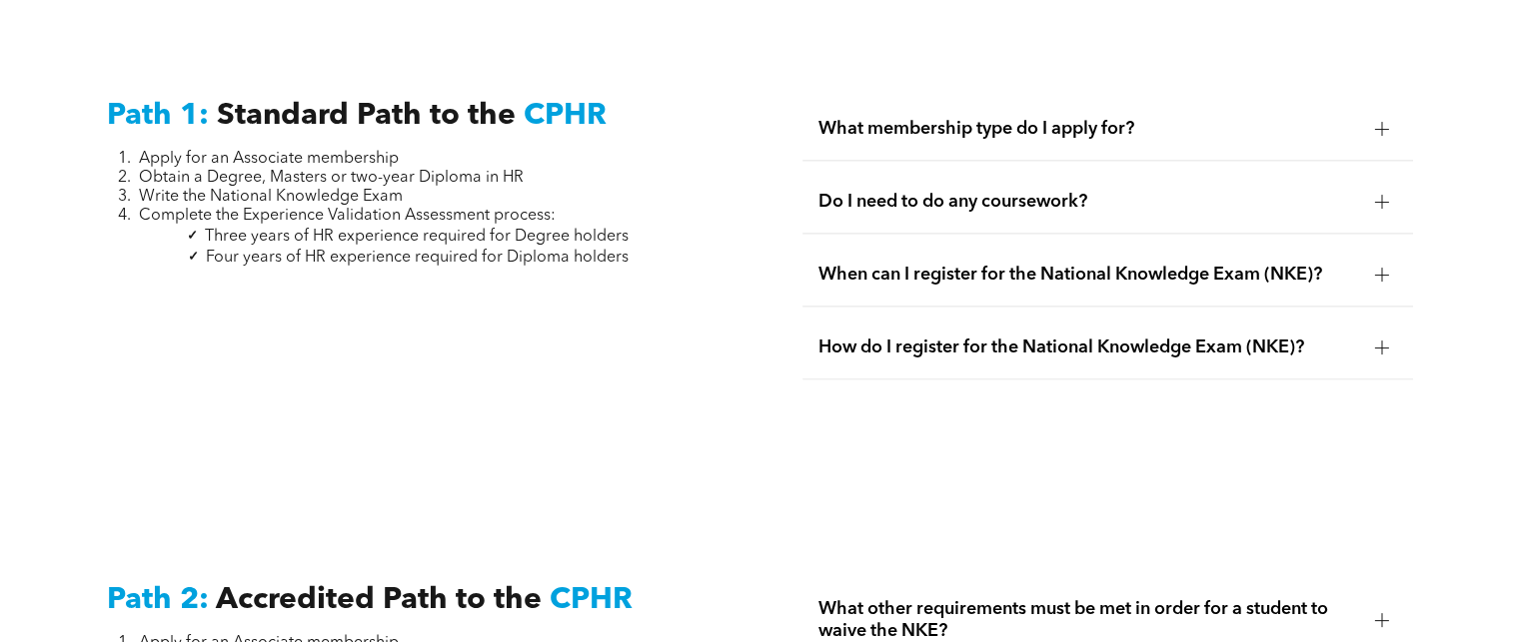
click at [1377, 195] on div at bounding box center [1382, 202] width 14 height 14
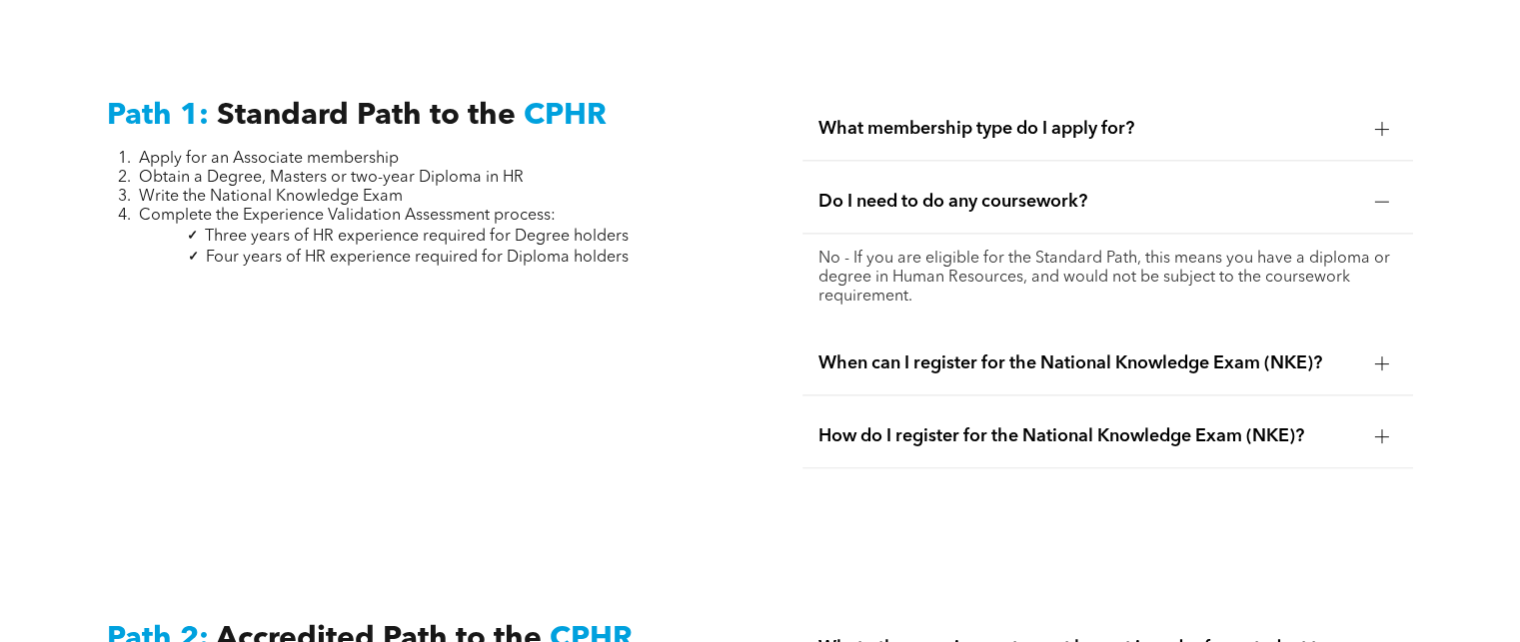
click at [1377, 195] on div at bounding box center [1382, 202] width 14 height 14
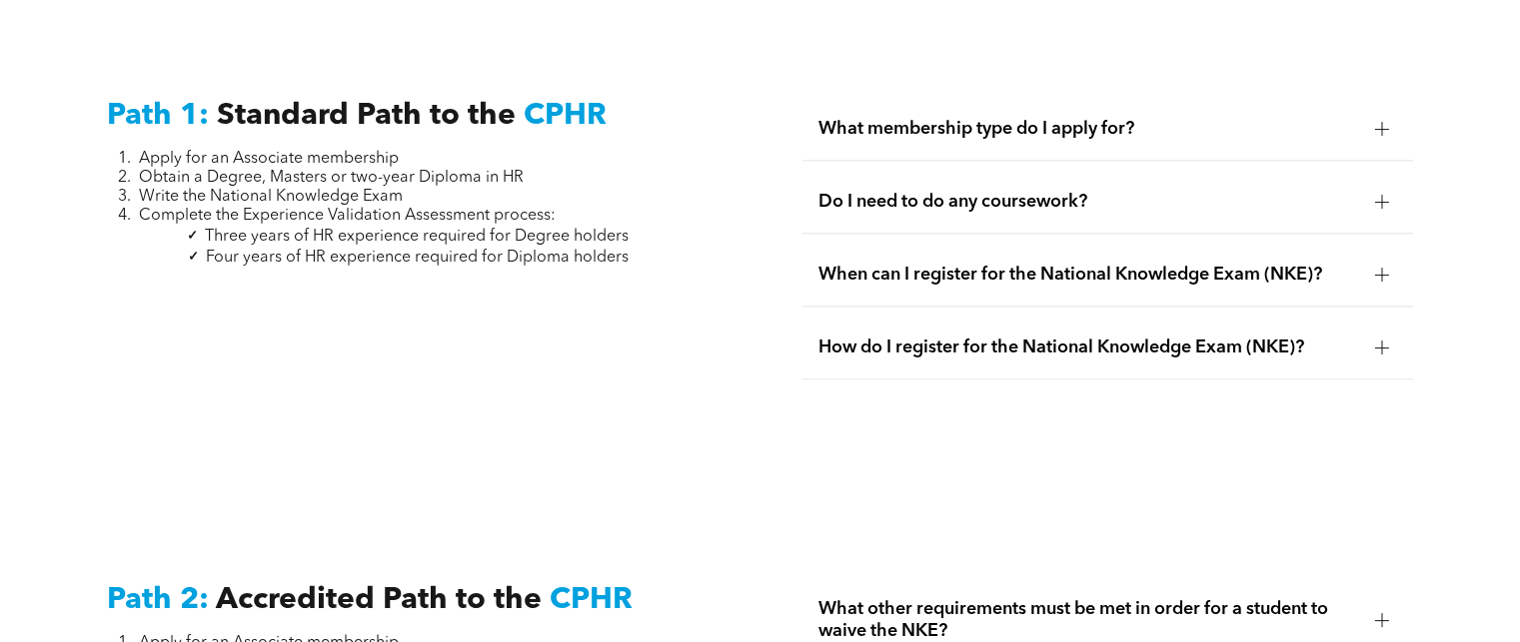
click at [1390, 260] on div at bounding box center [1382, 275] width 30 height 30
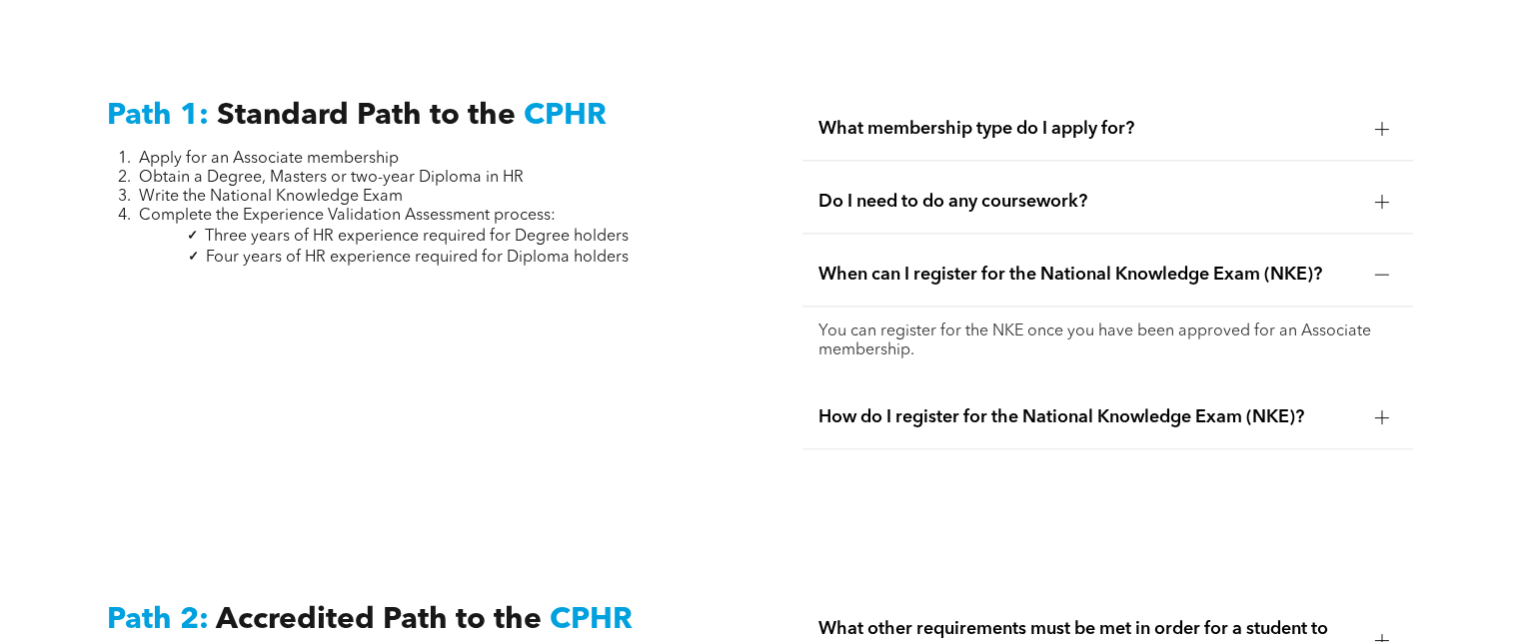
click at [1390, 260] on div at bounding box center [1382, 275] width 30 height 30
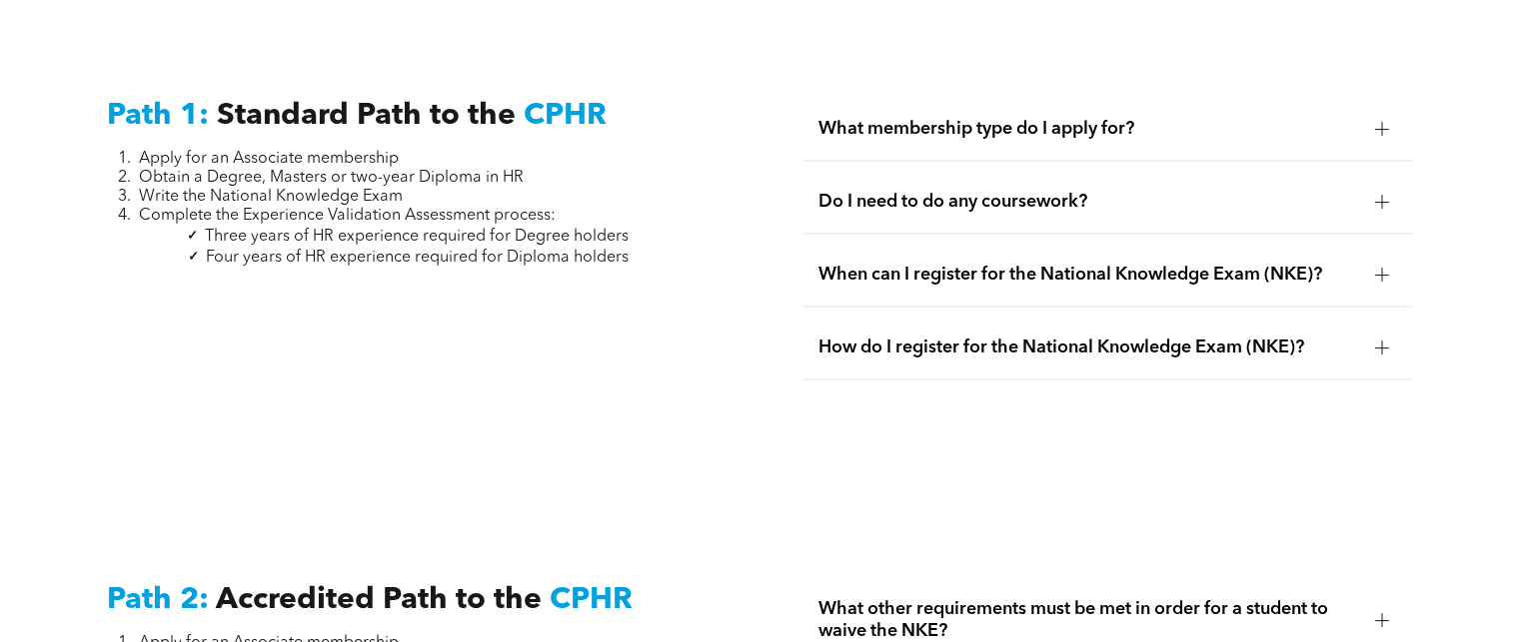
click at [1336, 337] on div "How do I register for the National Knowledge Exam (NKE)?" at bounding box center [1106, 348] width 609 height 63
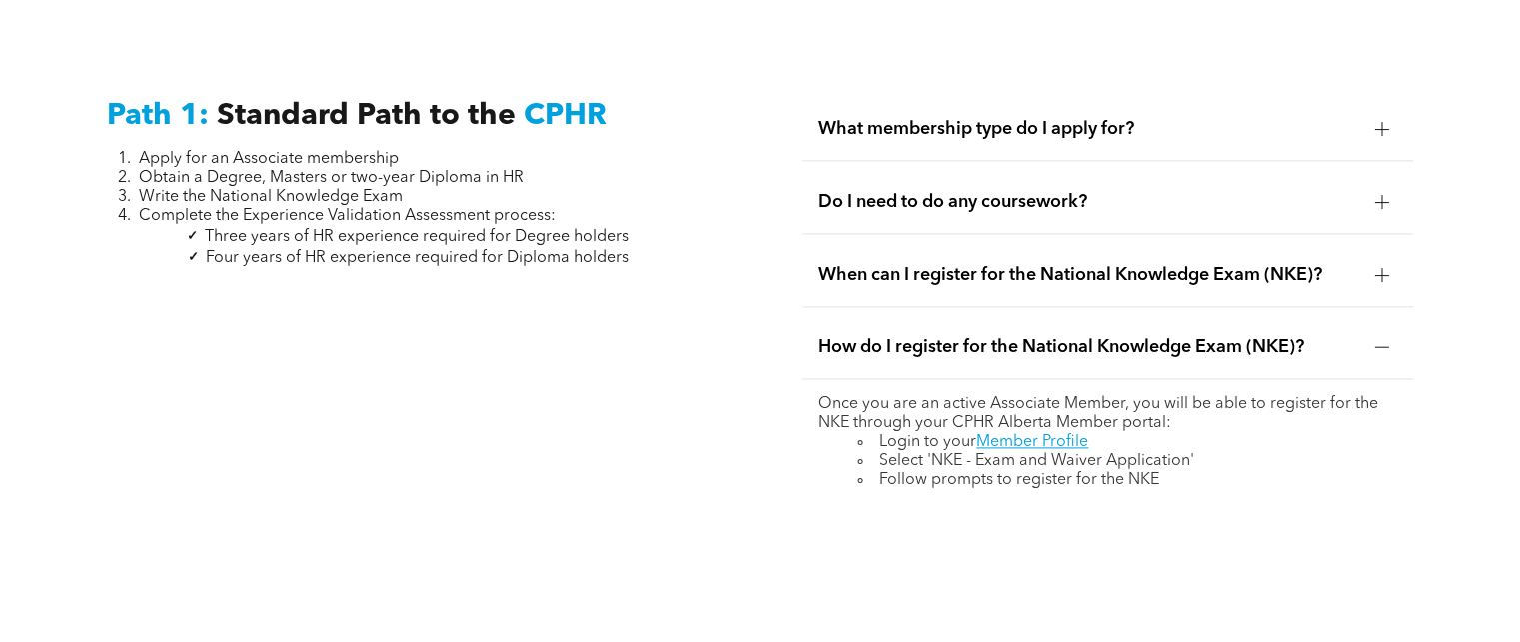
click at [1336, 337] on div "How do I register for the National Knowledge Exam (NKE)?" at bounding box center [1106, 348] width 609 height 63
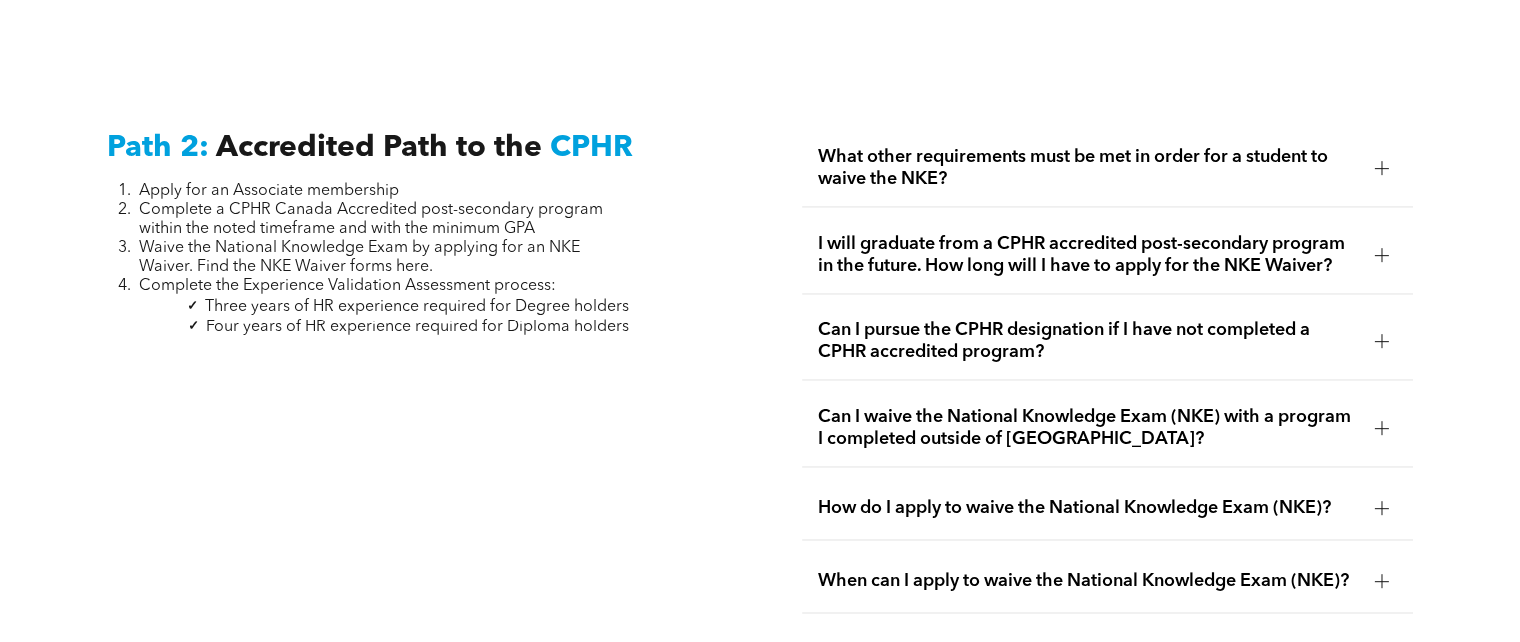
scroll to position [3199, 0]
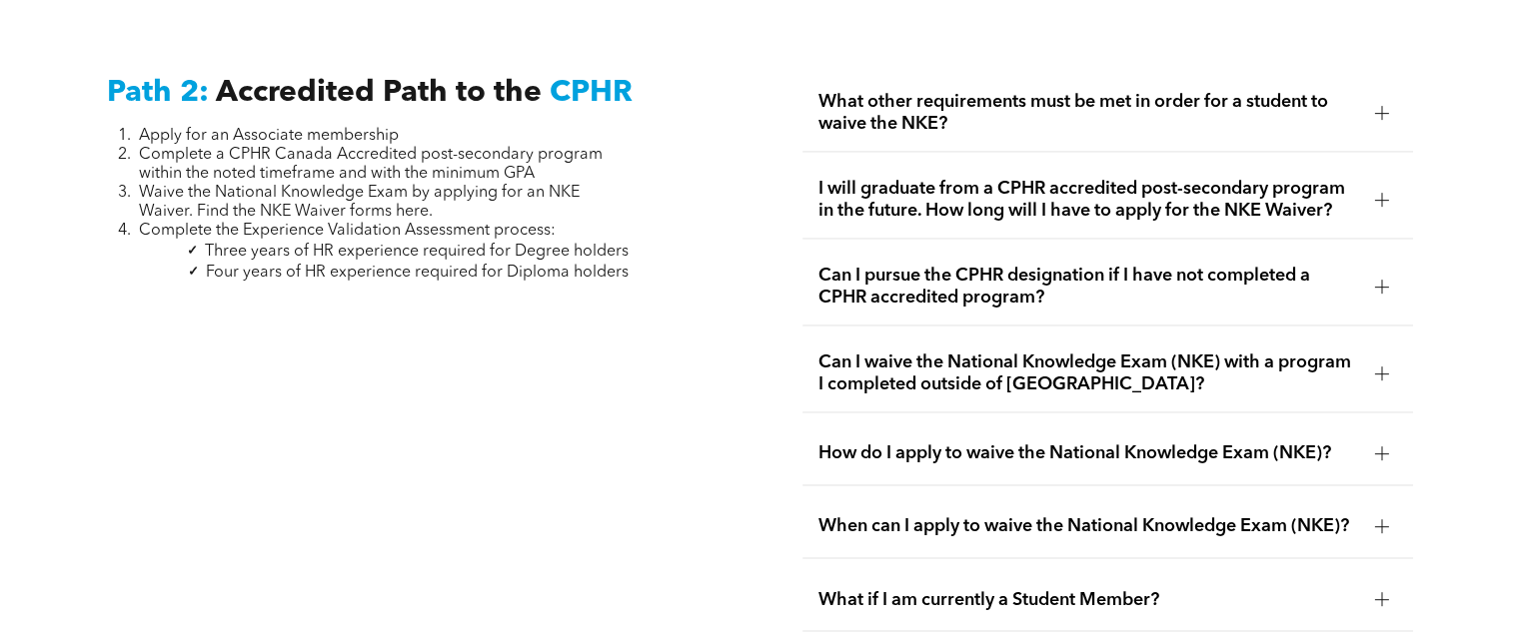
click at [1395, 75] on div "What other requirements must be met in order for a student to waive the NKE?" at bounding box center [1106, 113] width 609 height 77
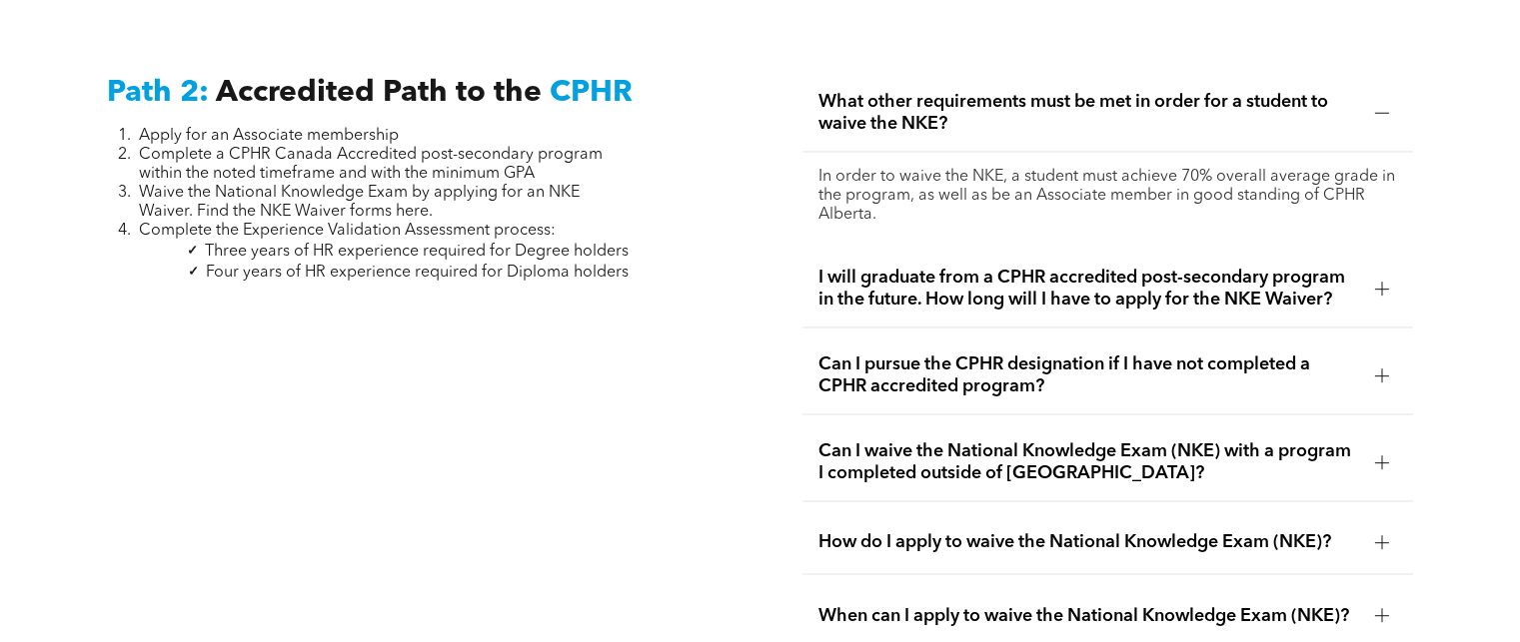
click at [1395, 75] on div "What other requirements must be met in order for a student to waive the NKE?" at bounding box center [1106, 113] width 609 height 77
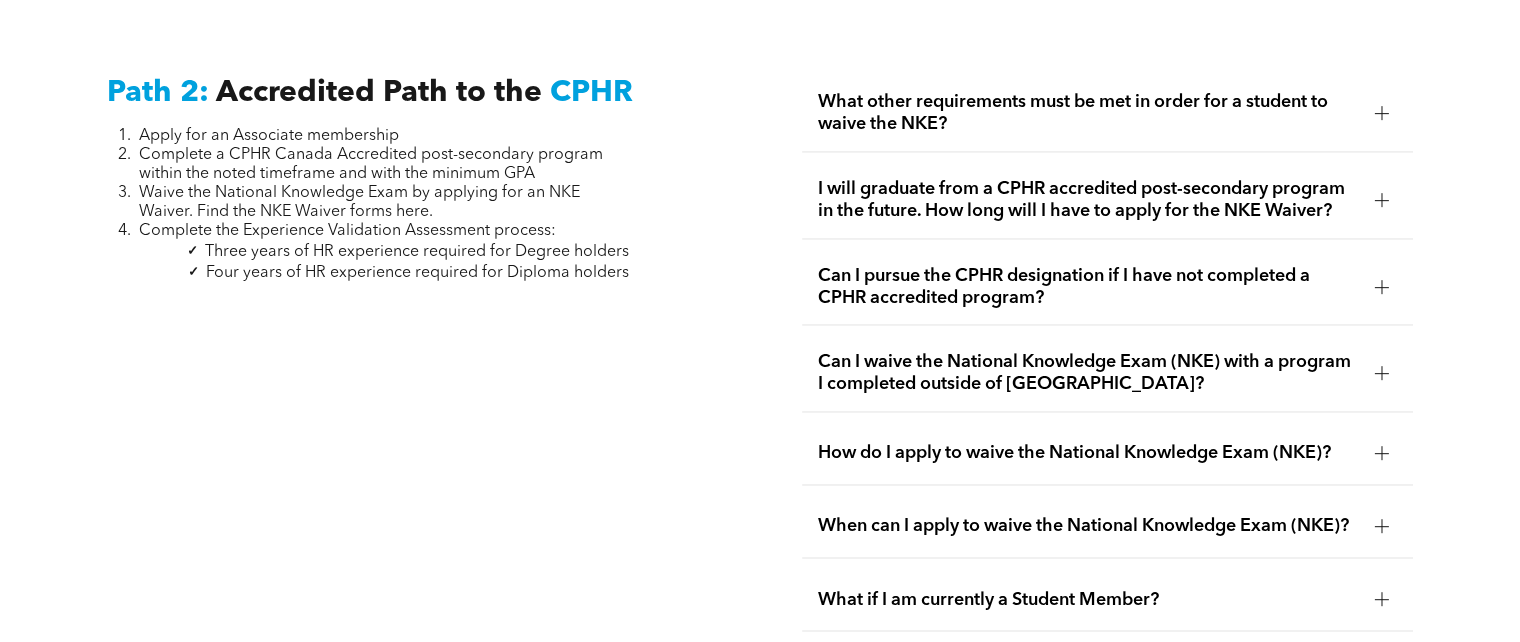
click at [1348, 182] on span "I will graduate from a CPHR accredited post-secondary program in the future. Ho…" at bounding box center [1088, 200] width 540 height 44
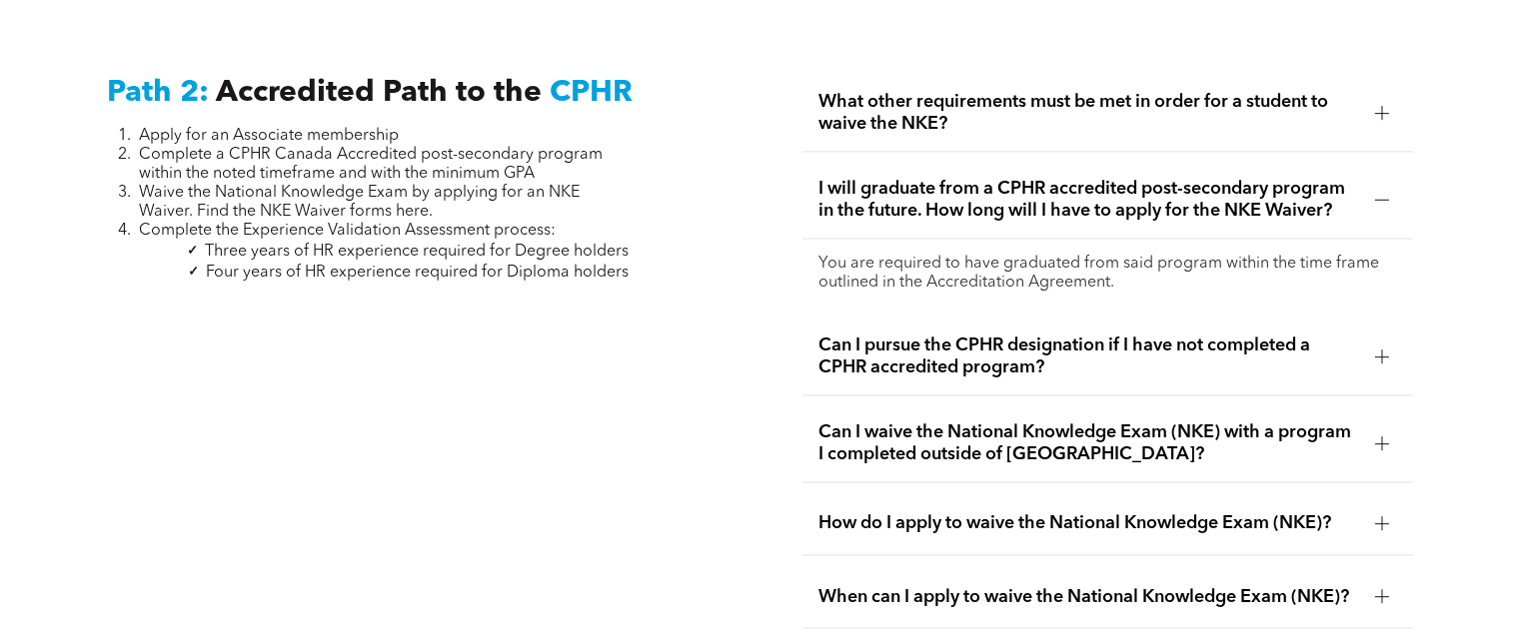
click at [1348, 182] on span "I will graduate from a CPHR accredited post-secondary program in the future. Ho…" at bounding box center [1088, 200] width 540 height 44
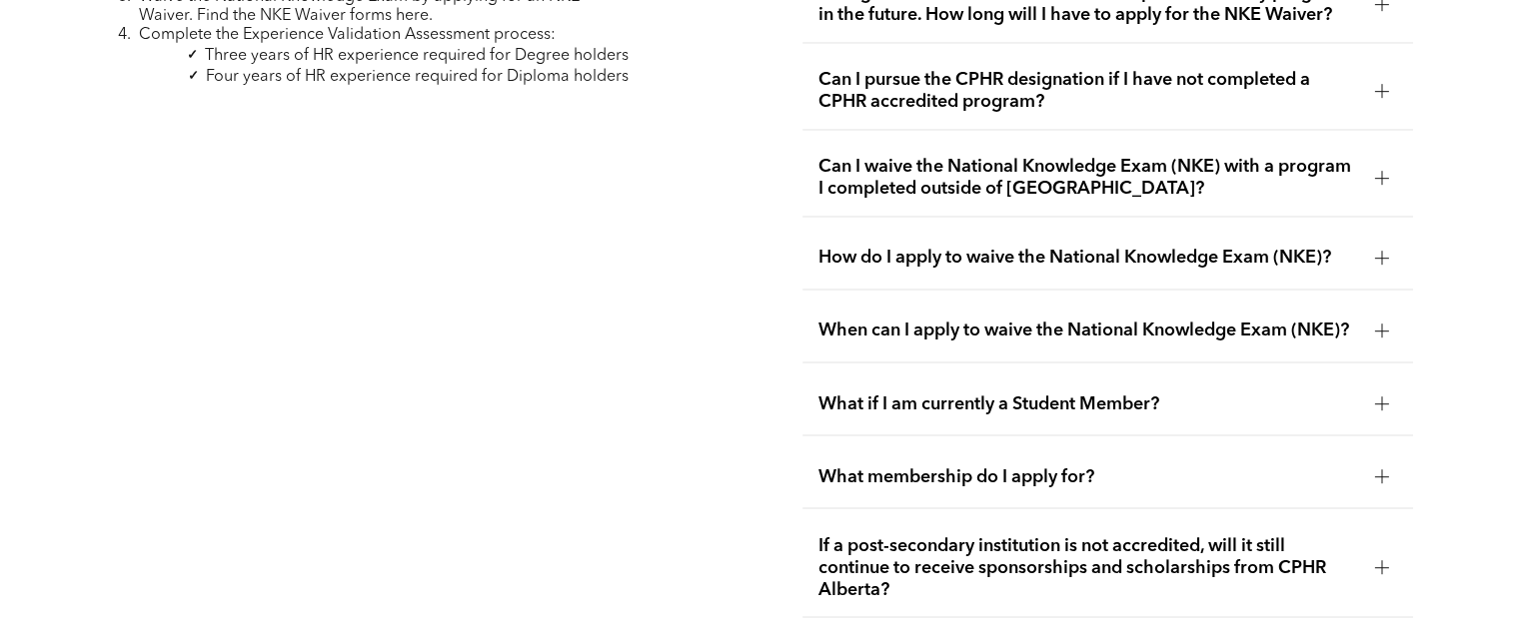
scroll to position [3399, 0]
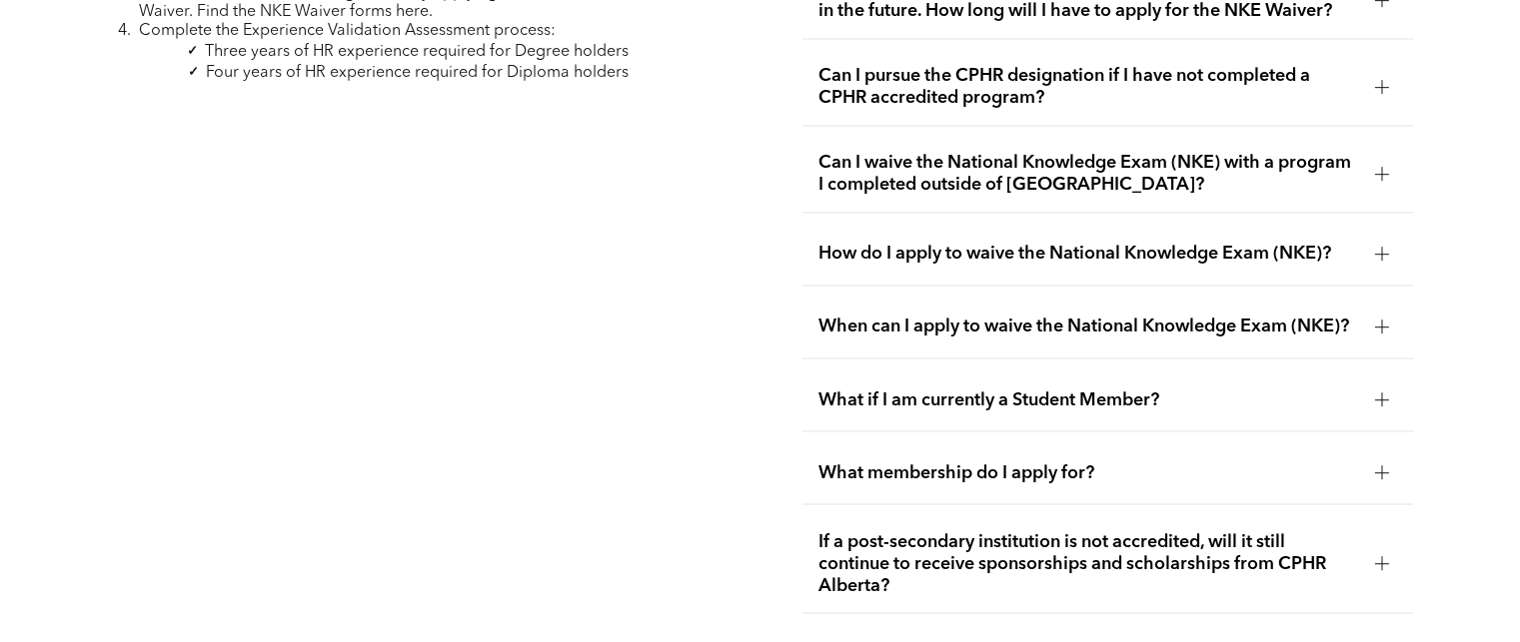
click at [1370, 471] on div at bounding box center [1382, 473] width 30 height 30
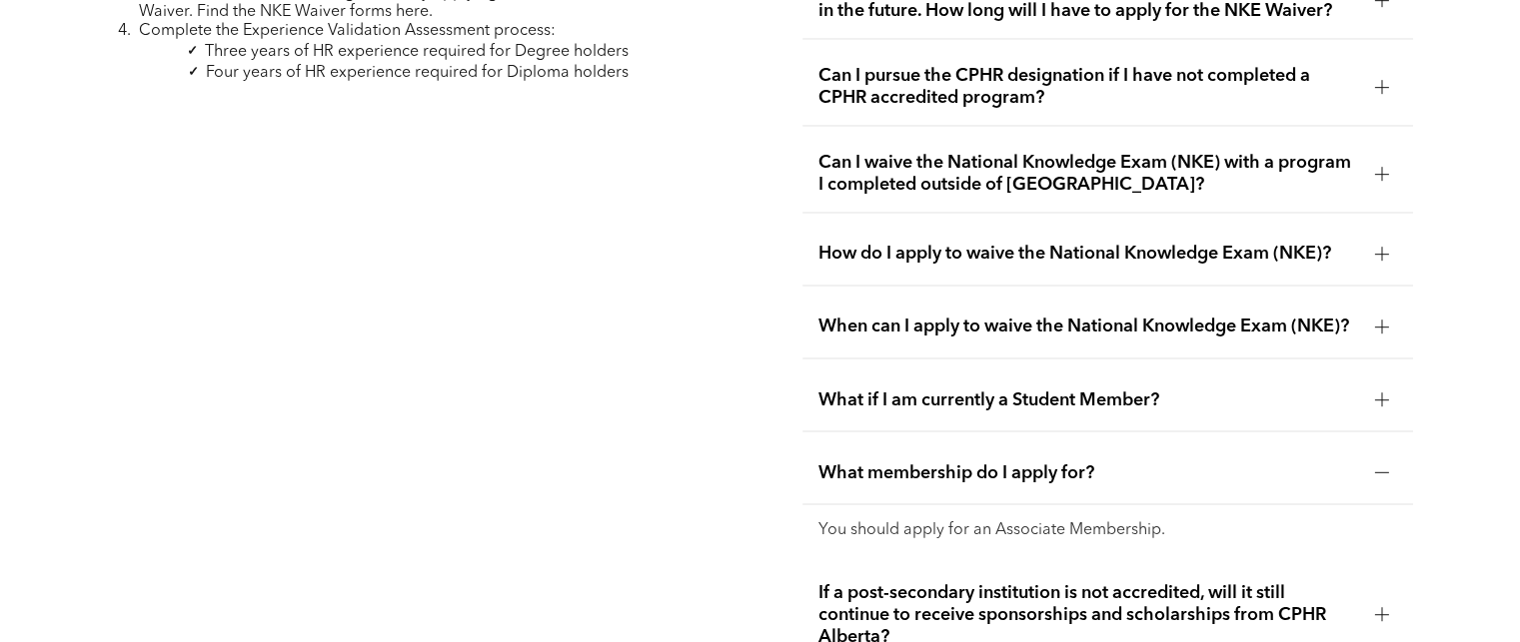
click at [1378, 442] on div "What membership do I apply for?" at bounding box center [1106, 473] width 609 height 63
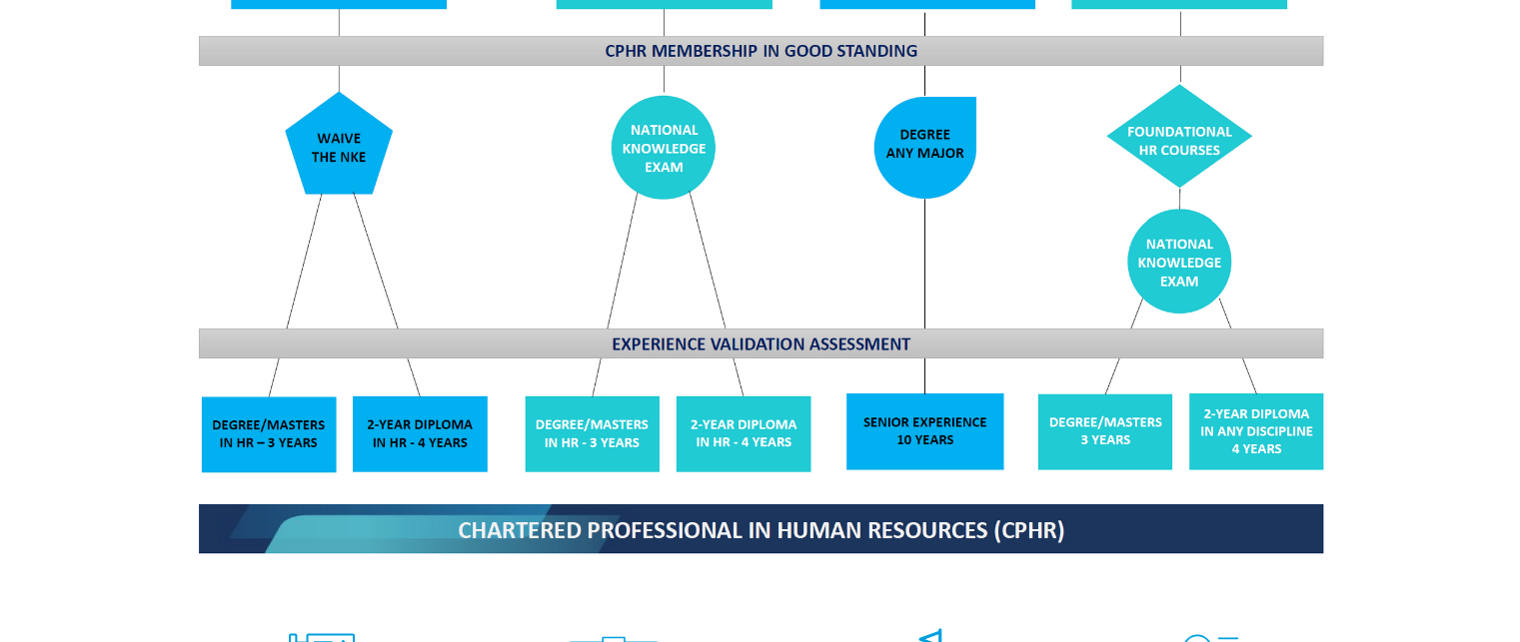
scroll to position [1758, 0]
